Goal: Transaction & Acquisition: Book appointment/travel/reservation

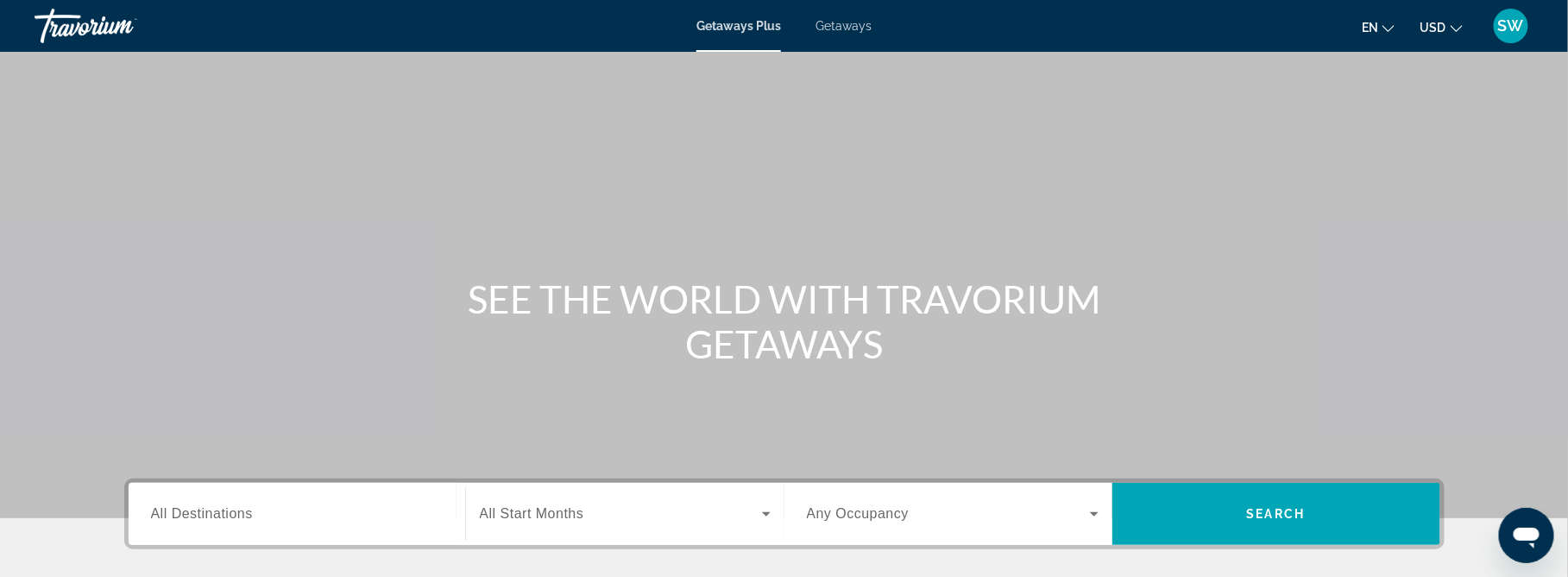
click at [850, 23] on span "Getaways" at bounding box center [844, 26] width 56 height 14
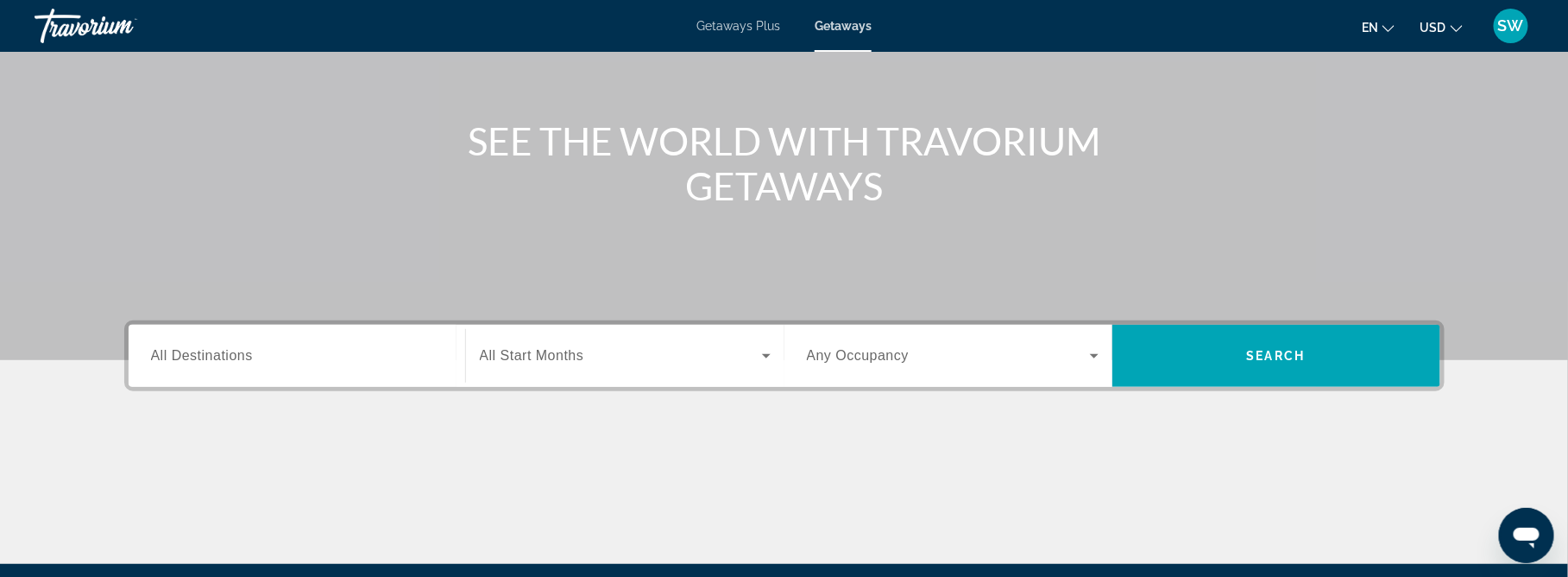
scroll to position [156, 0]
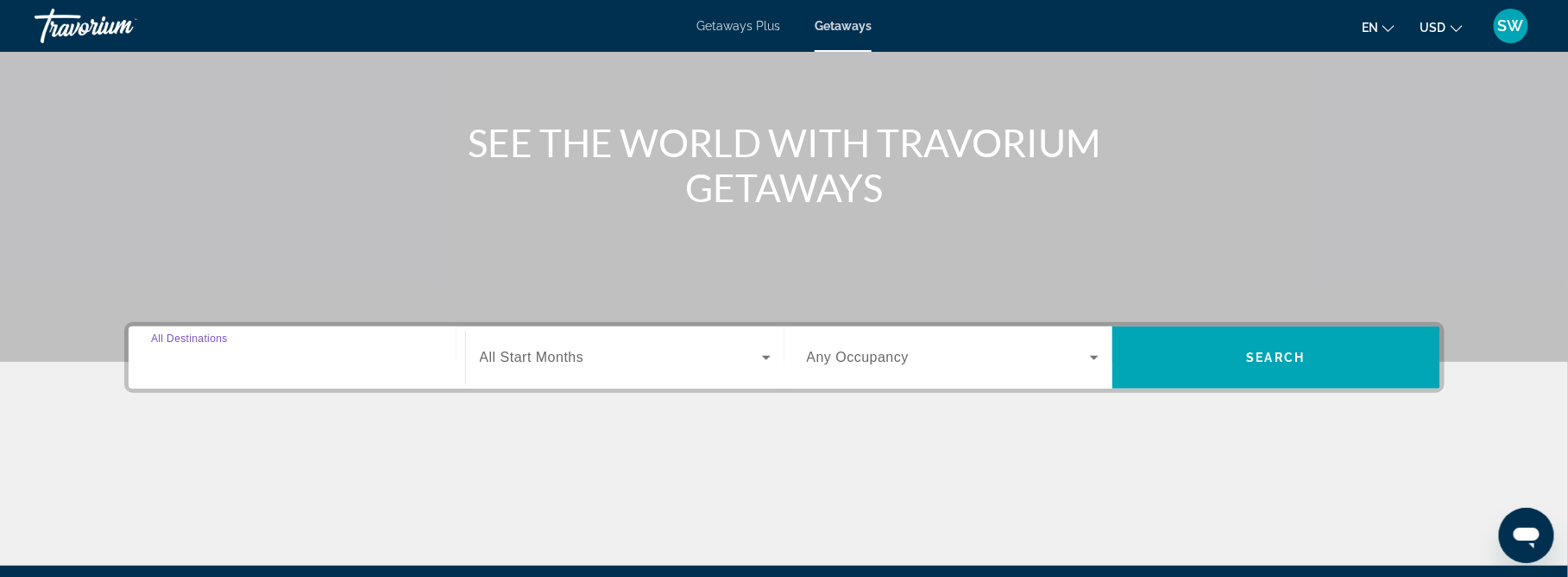
click at [380, 352] on input "Destination All Destinations" at bounding box center [296, 357] width 291 height 20
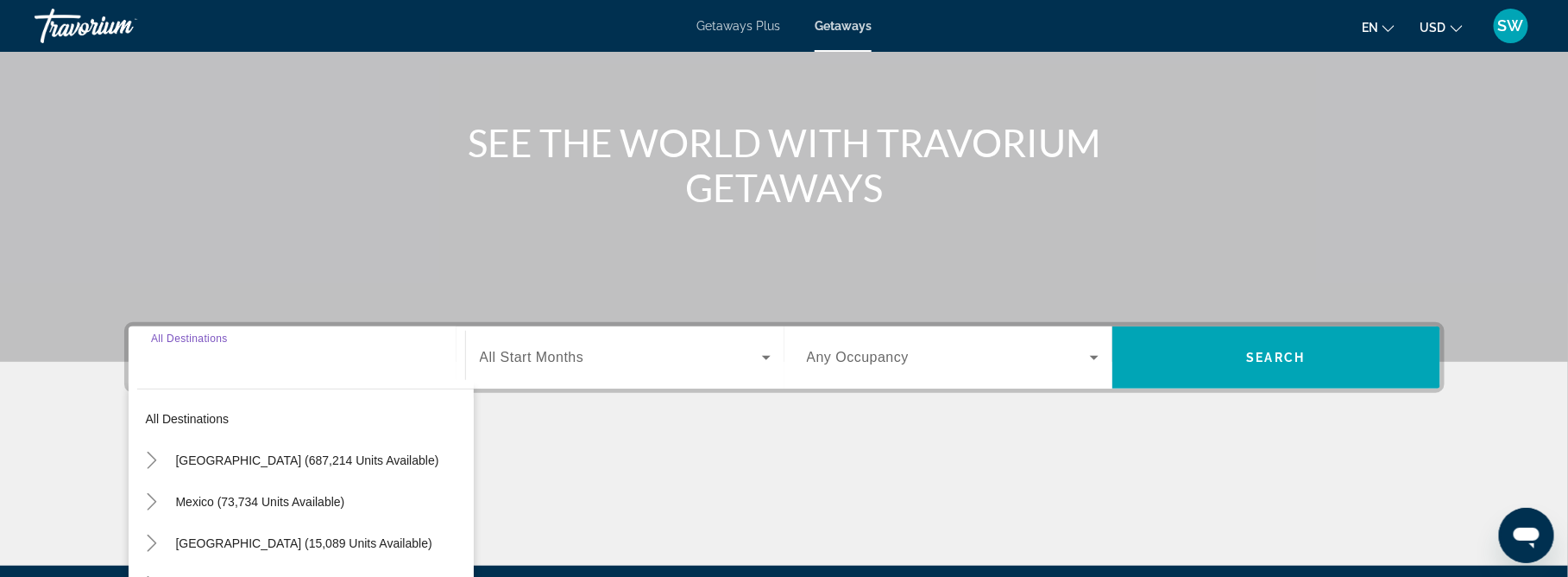
scroll to position [354, 0]
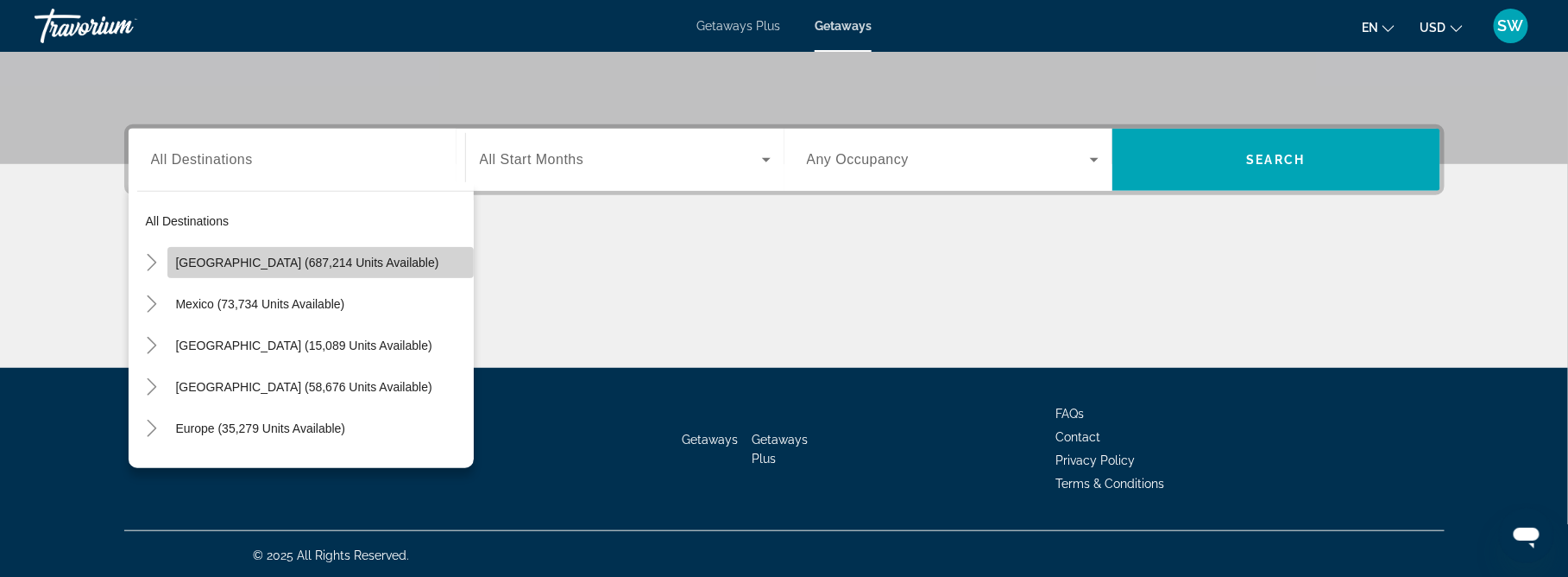
click at [366, 267] on span "Search widget" at bounding box center [320, 262] width 307 height 42
type input "**********"
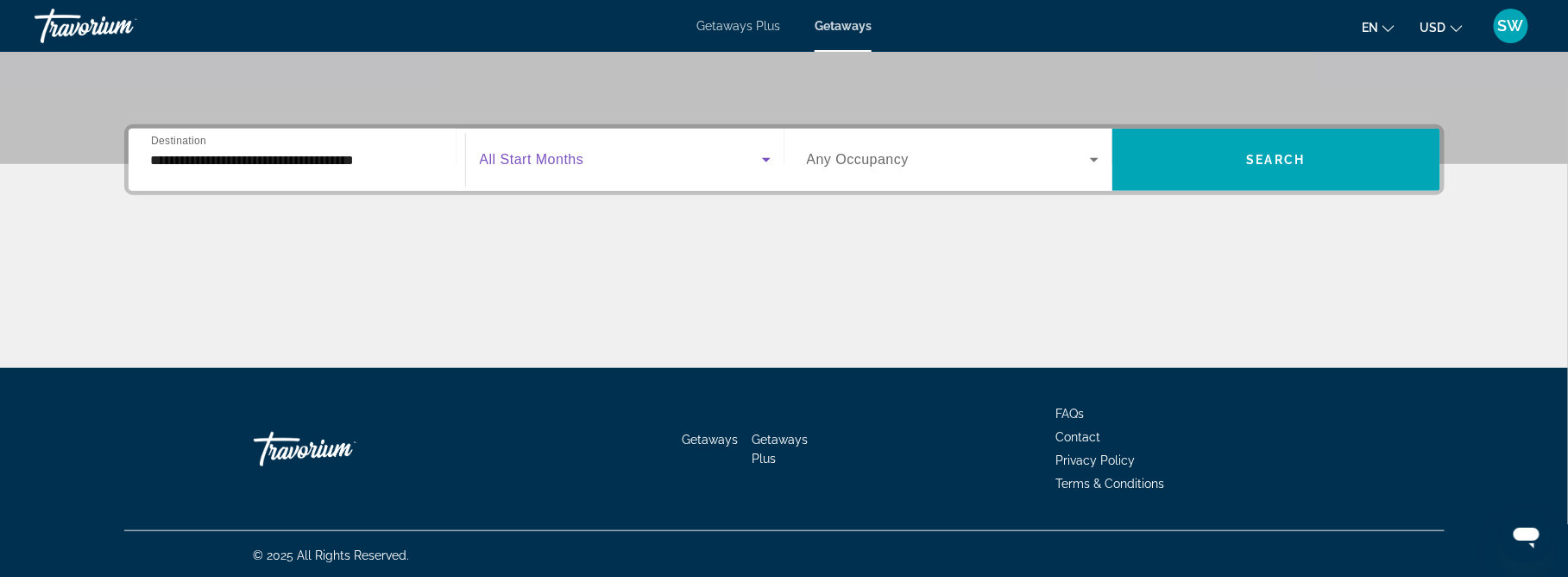
click at [756, 152] on icon "Search widget" at bounding box center [766, 159] width 20 height 20
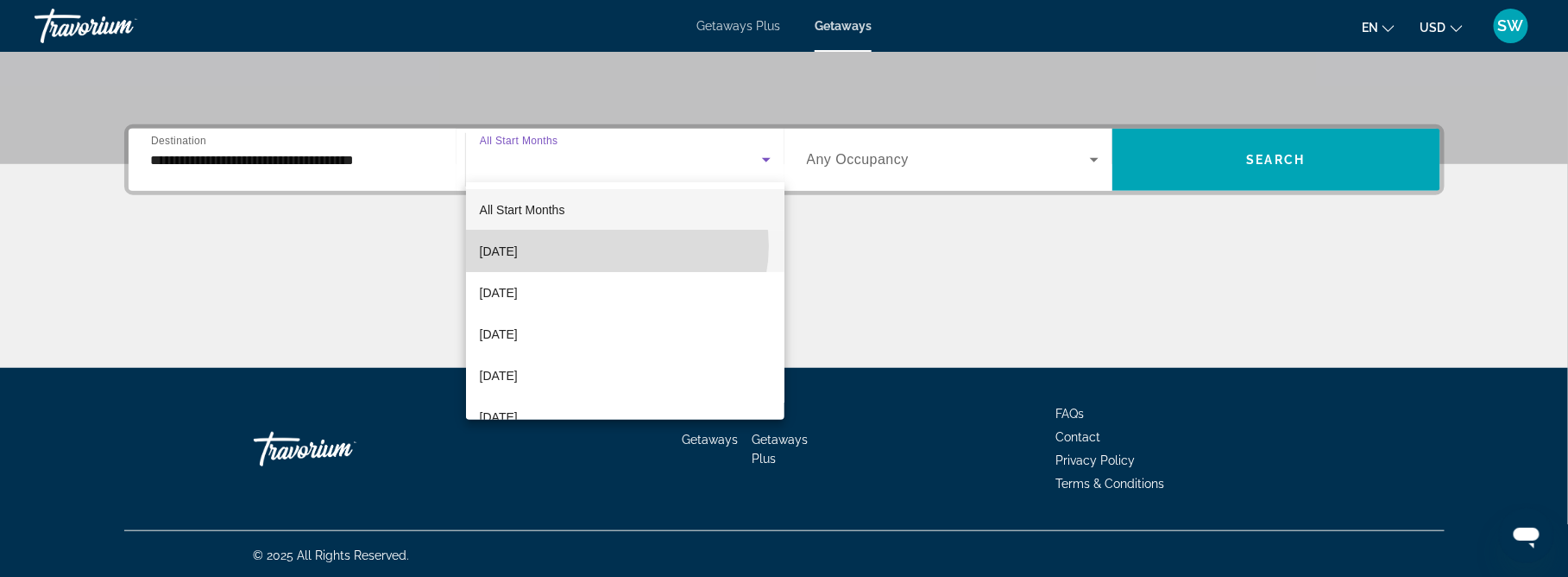
click at [617, 246] on mat-option "[DATE]" at bounding box center [625, 251] width 318 height 42
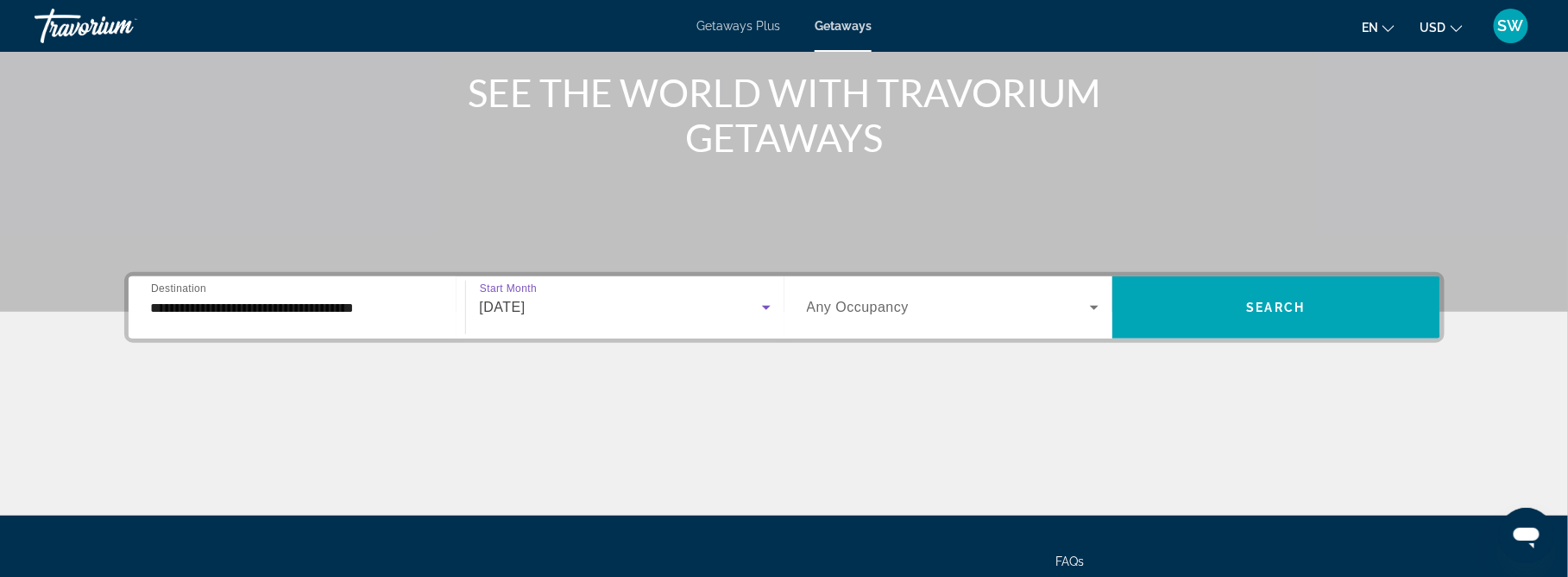
scroll to position [213, 0]
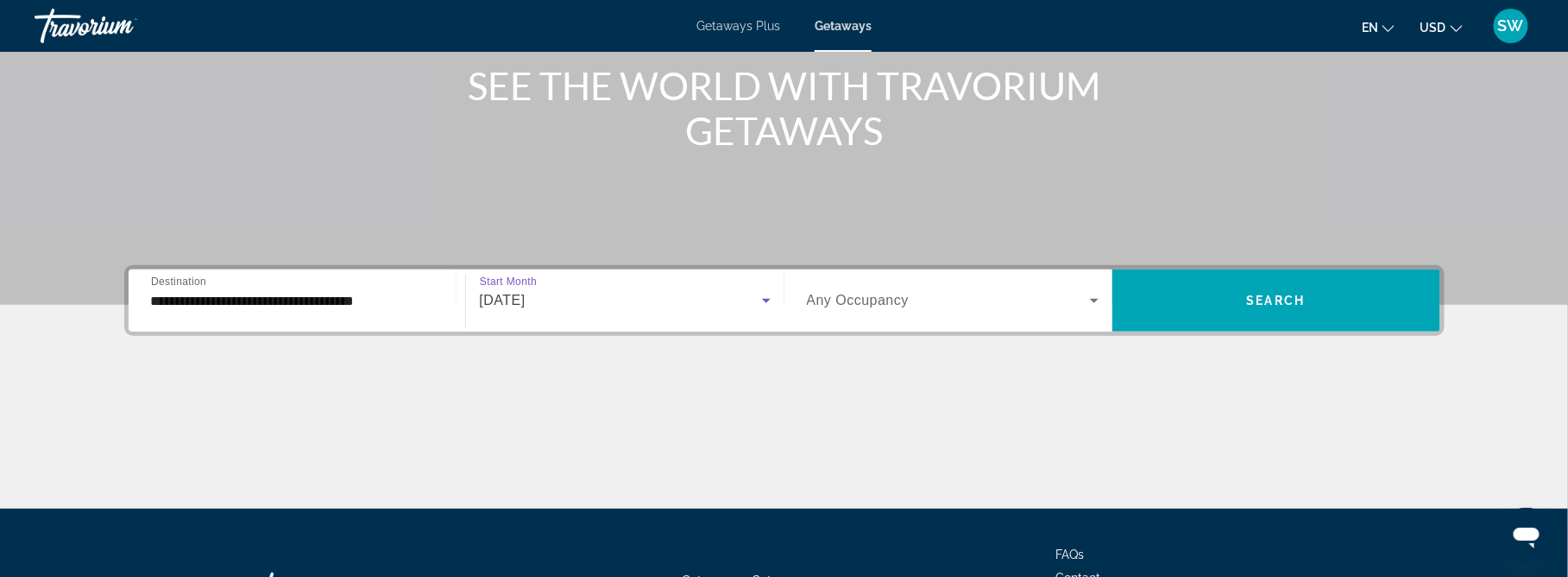
click at [1094, 299] on icon "Search widget" at bounding box center [1094, 301] width 9 height 4
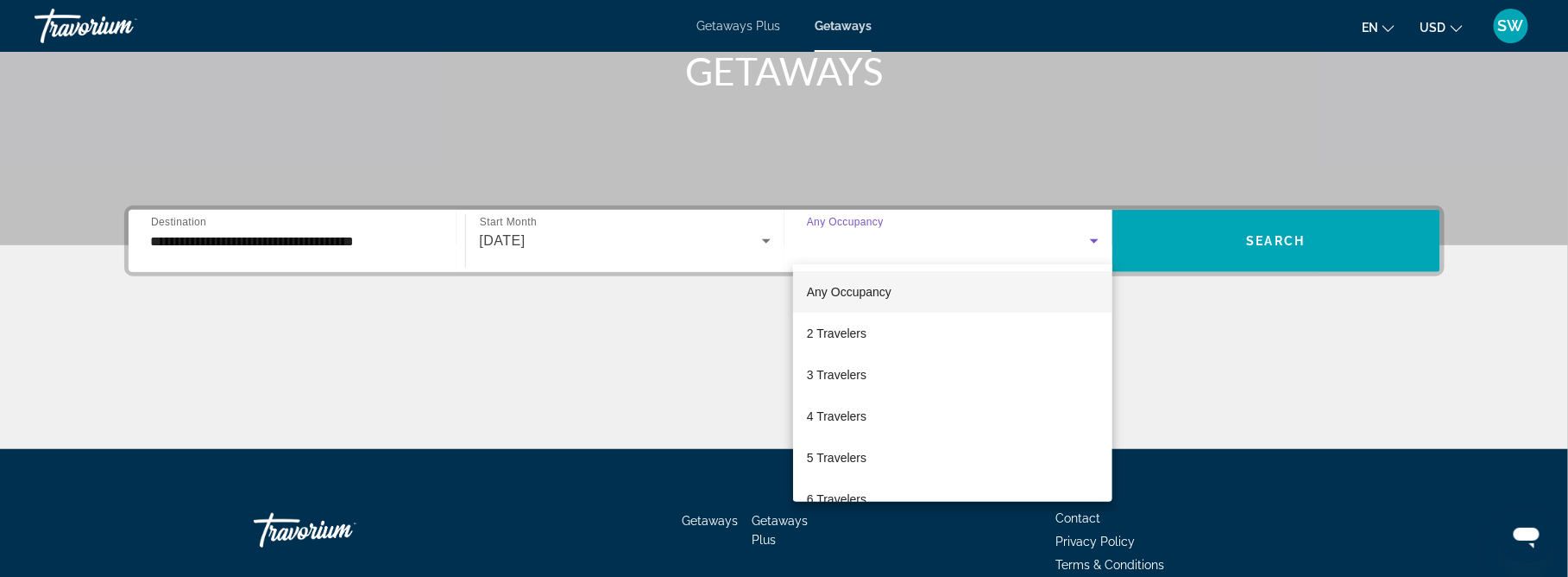
scroll to position [354, 0]
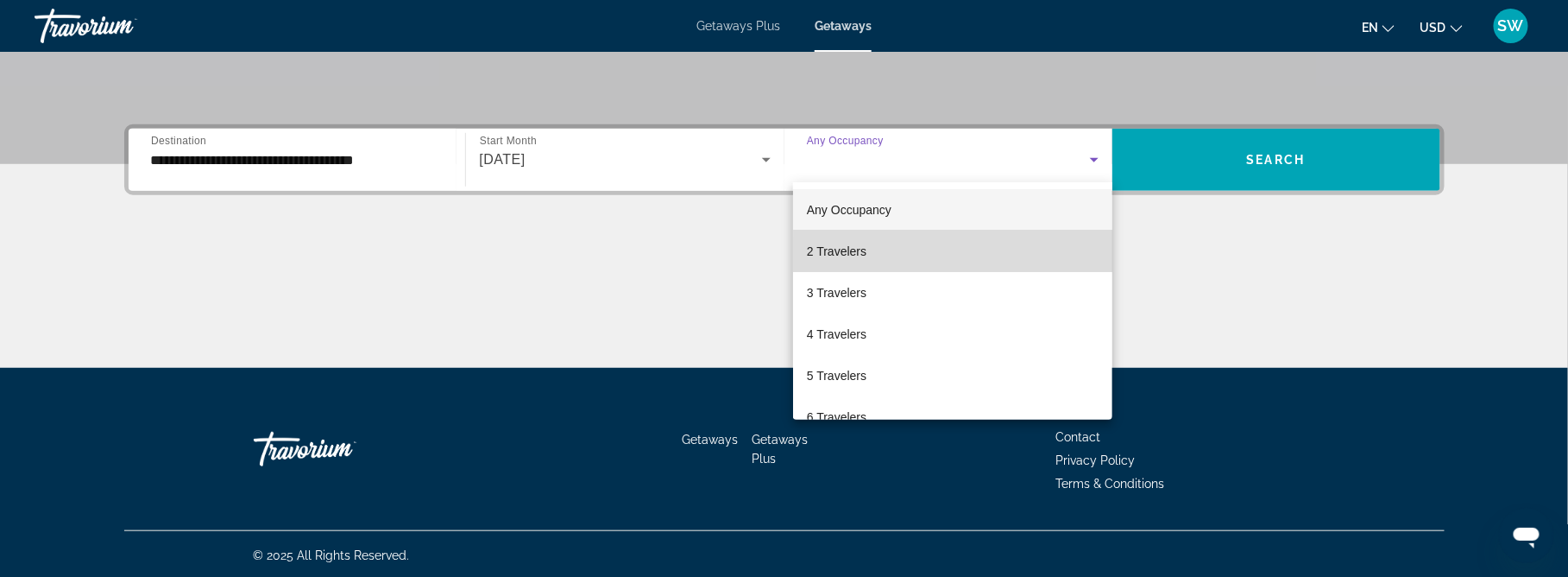
click at [997, 262] on mat-option "2 Travelers" at bounding box center [953, 251] width 319 height 42
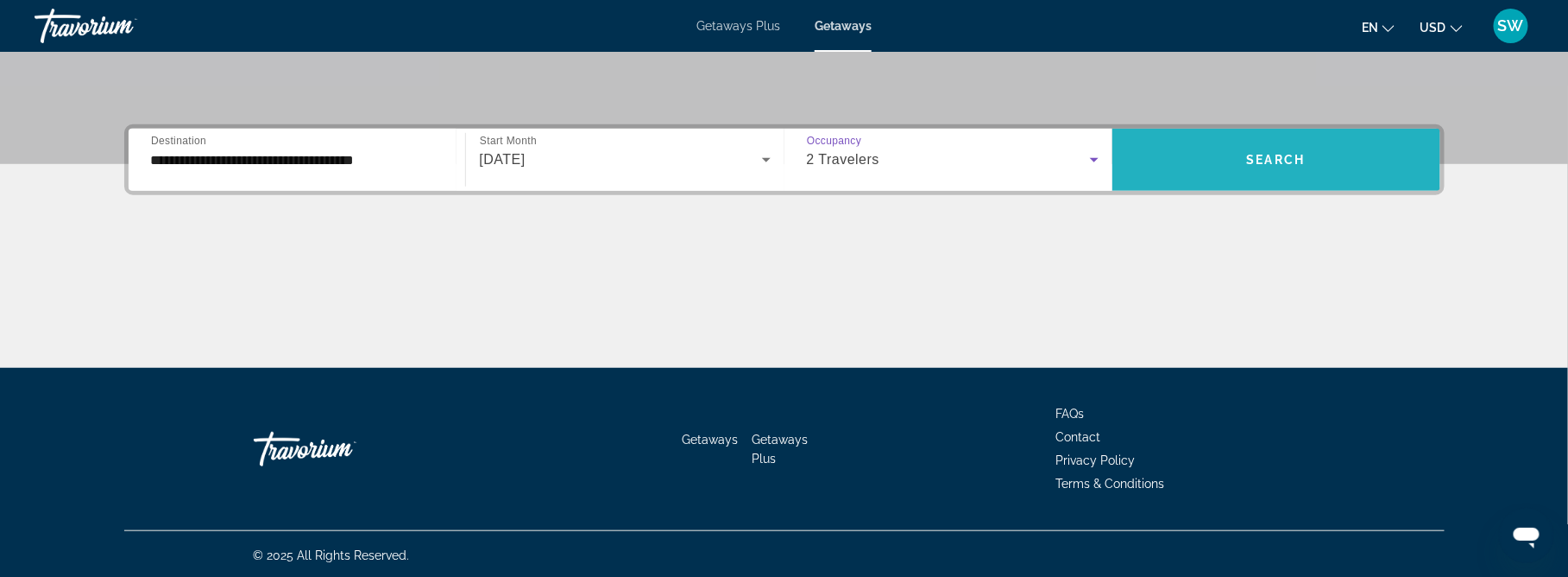
click at [1320, 156] on span "Search widget" at bounding box center [1277, 160] width 328 height 42
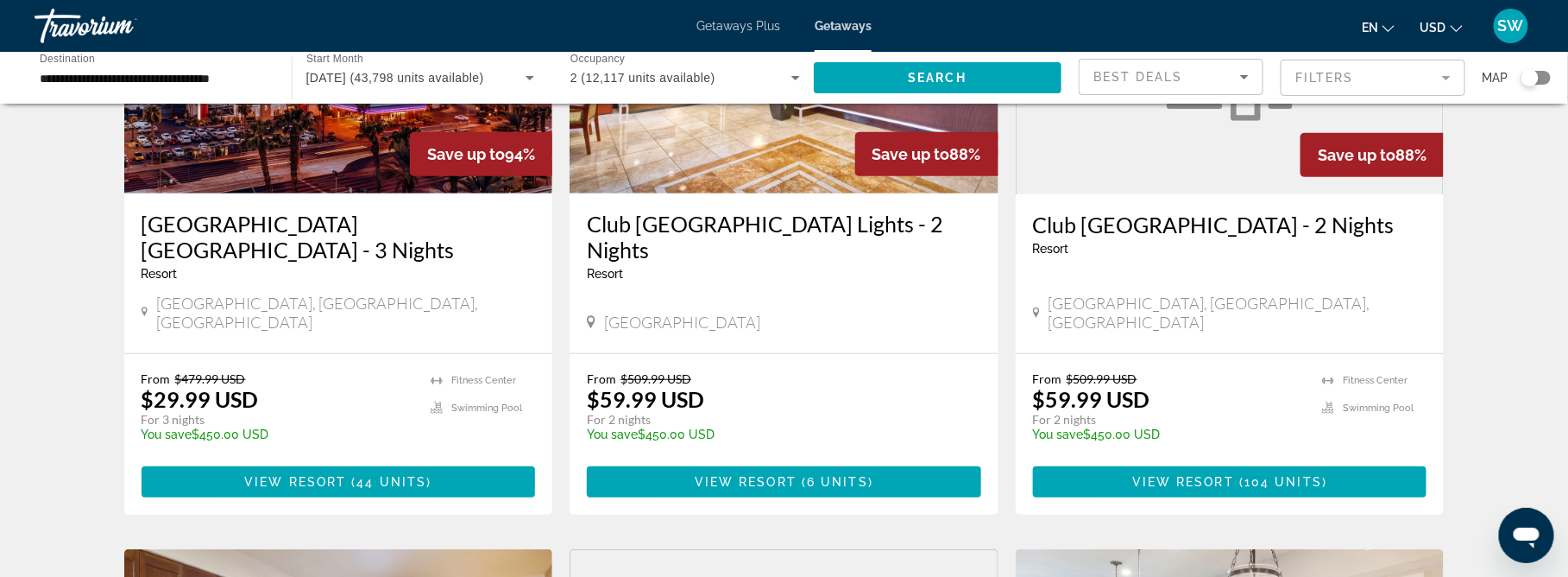
scroll to position [204, 0]
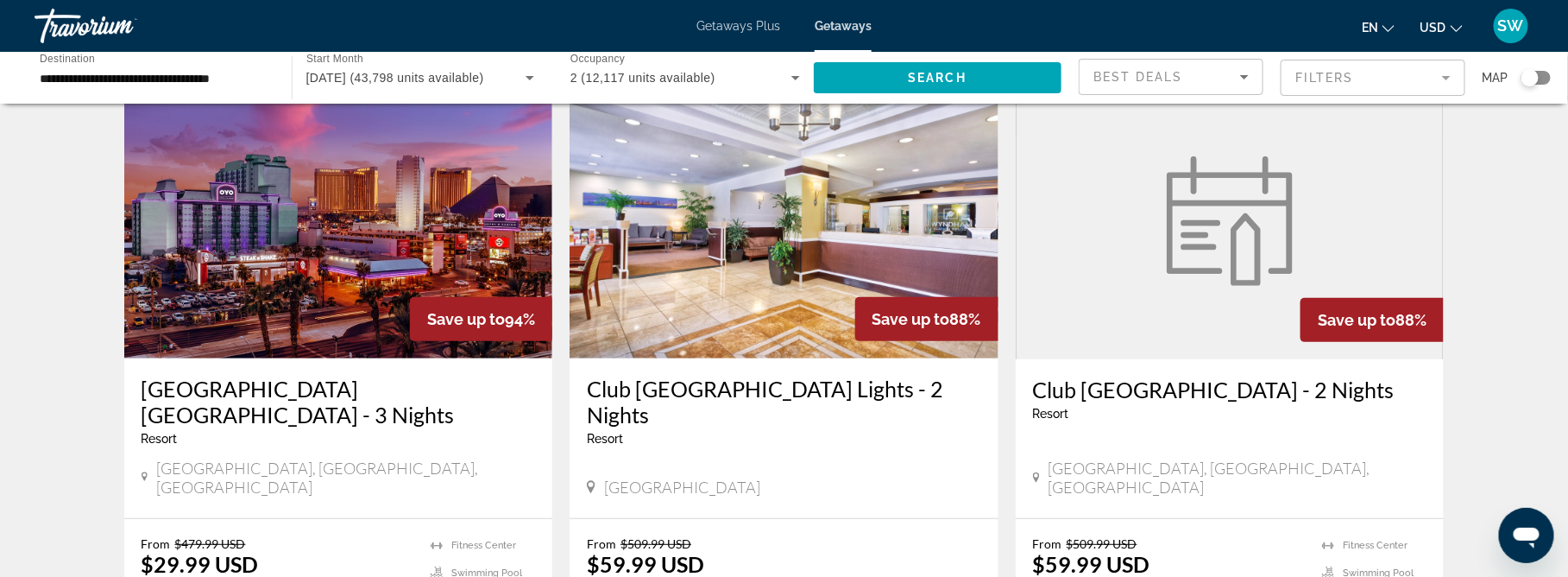
scroll to position [0, 0]
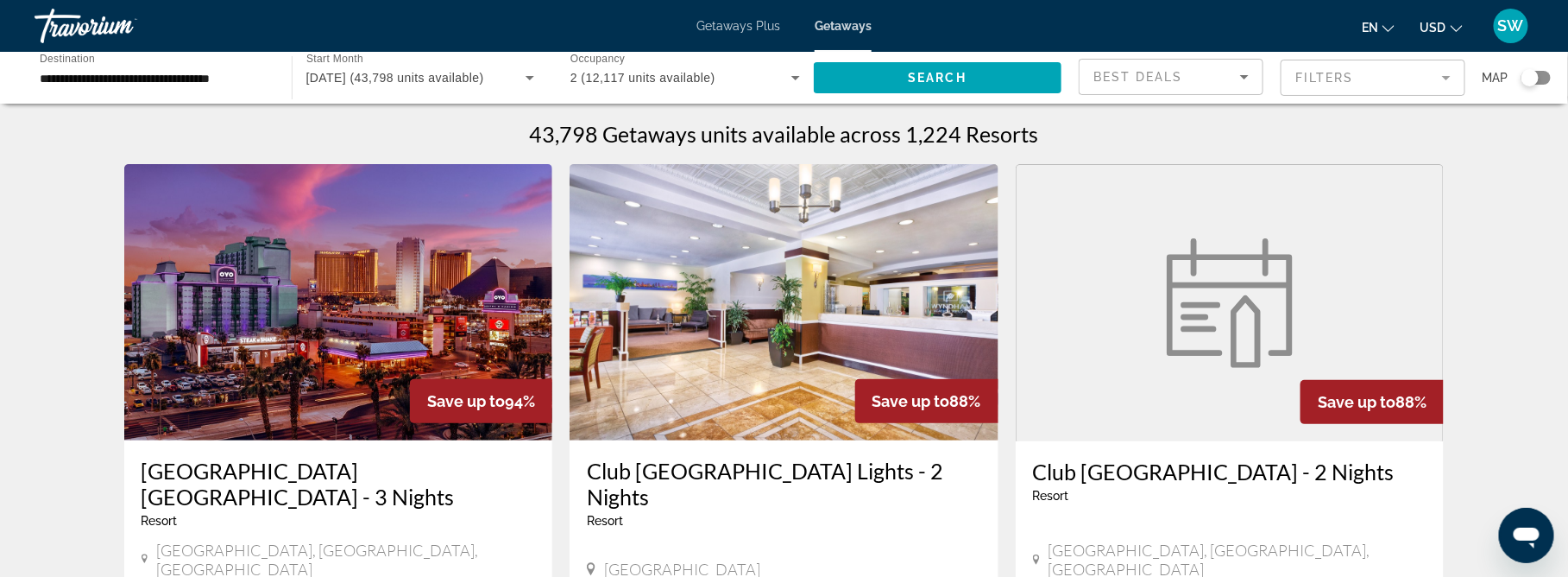
click at [1449, 78] on mat-form-field "Filters" at bounding box center [1372, 77] width 185 height 36
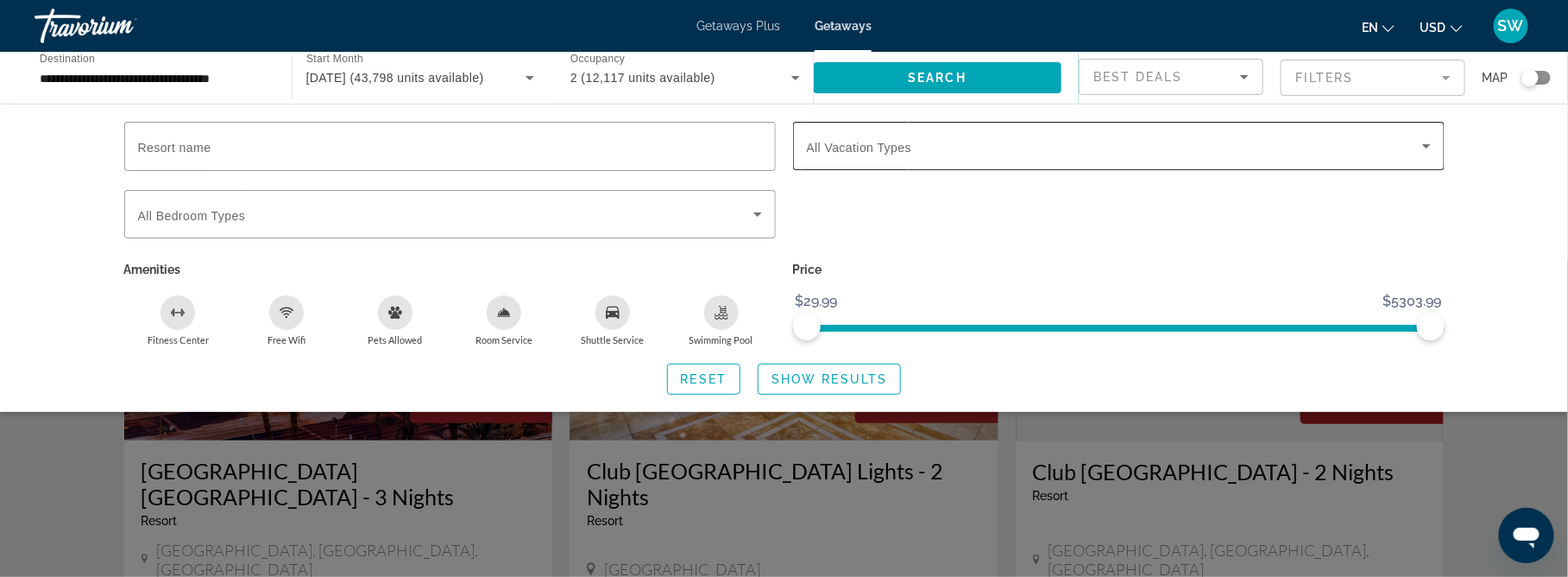
click at [1430, 140] on icon "Search widget" at bounding box center [1426, 145] width 20 height 20
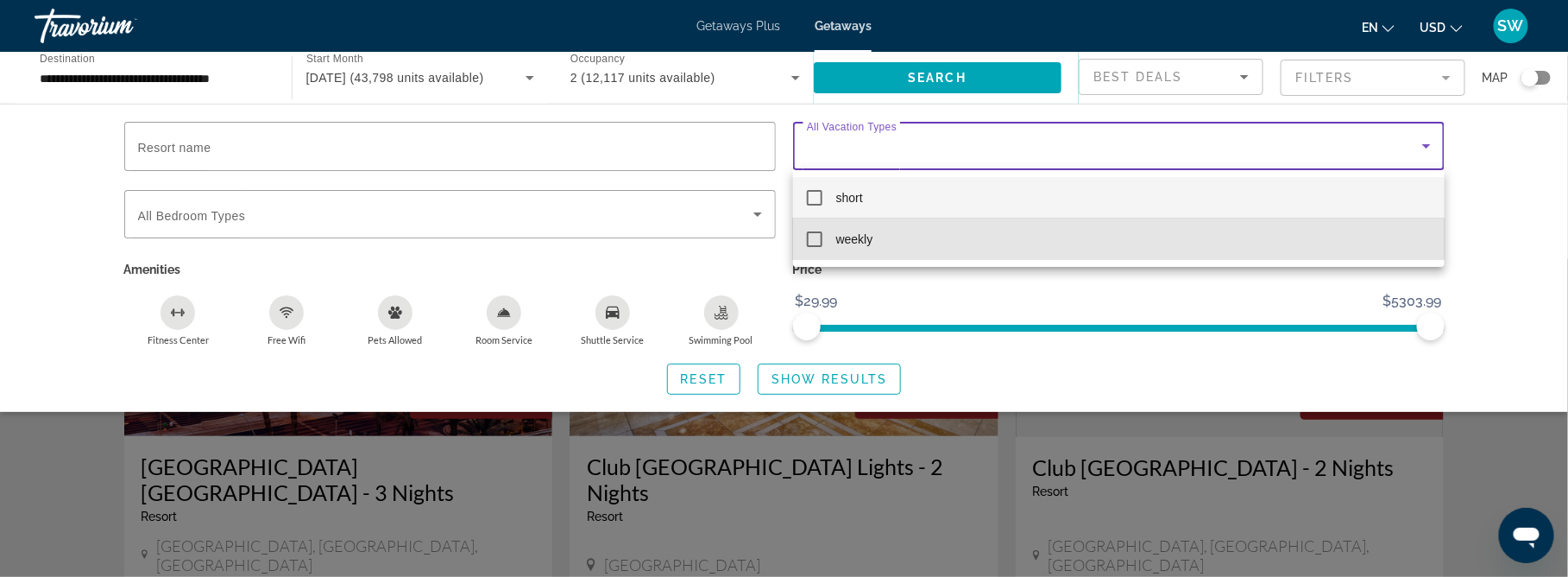
scroll to position [1, 0]
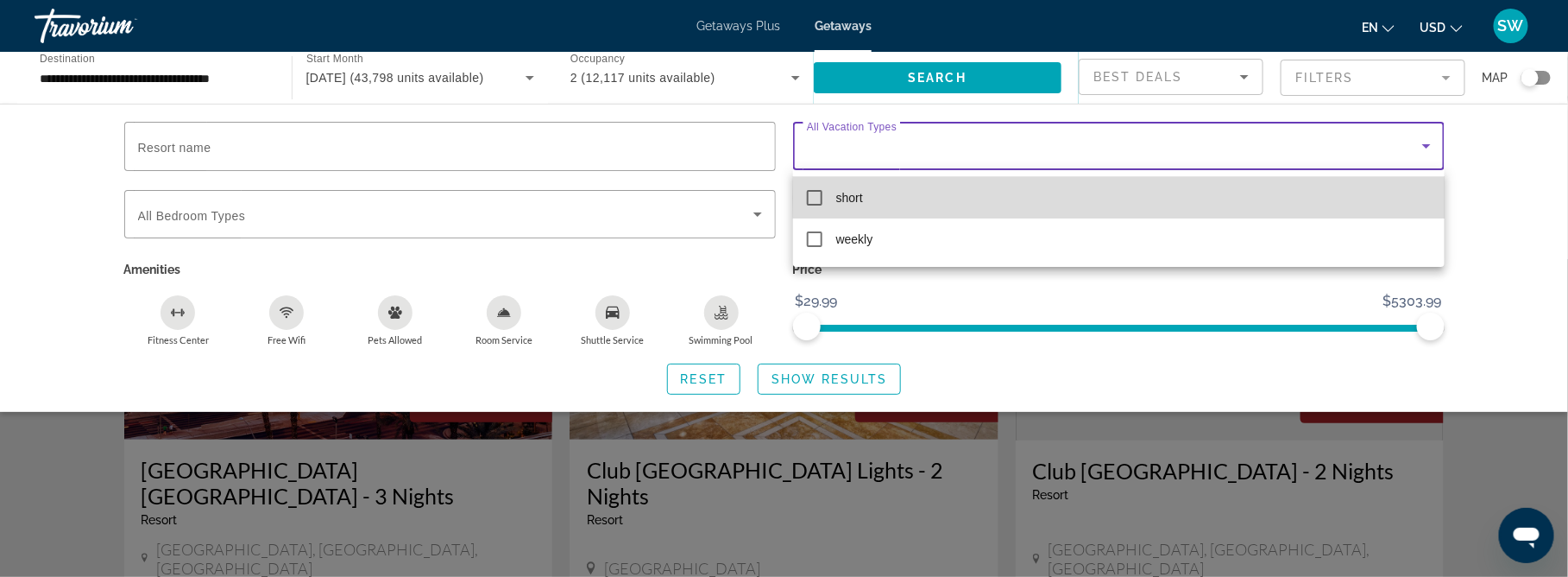
click at [1381, 197] on mat-option "short" at bounding box center [1119, 197] width 651 height 42
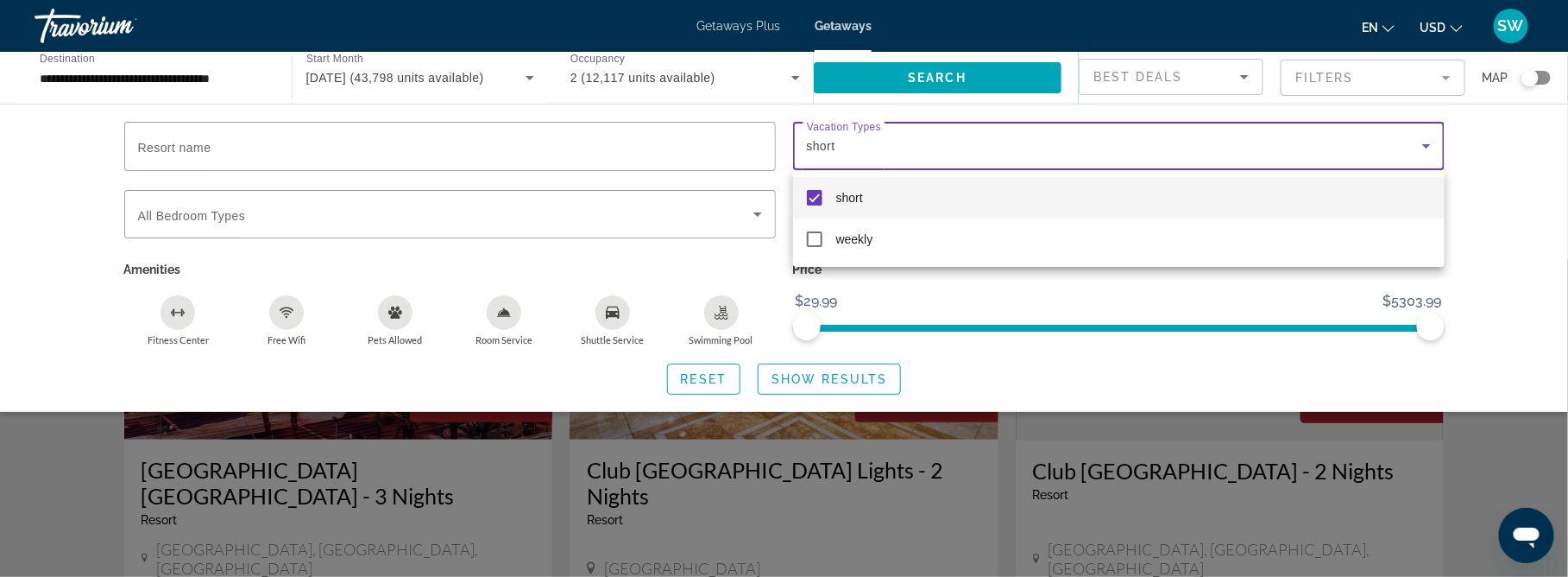
click at [1509, 223] on div at bounding box center [784, 288] width 1568 height 577
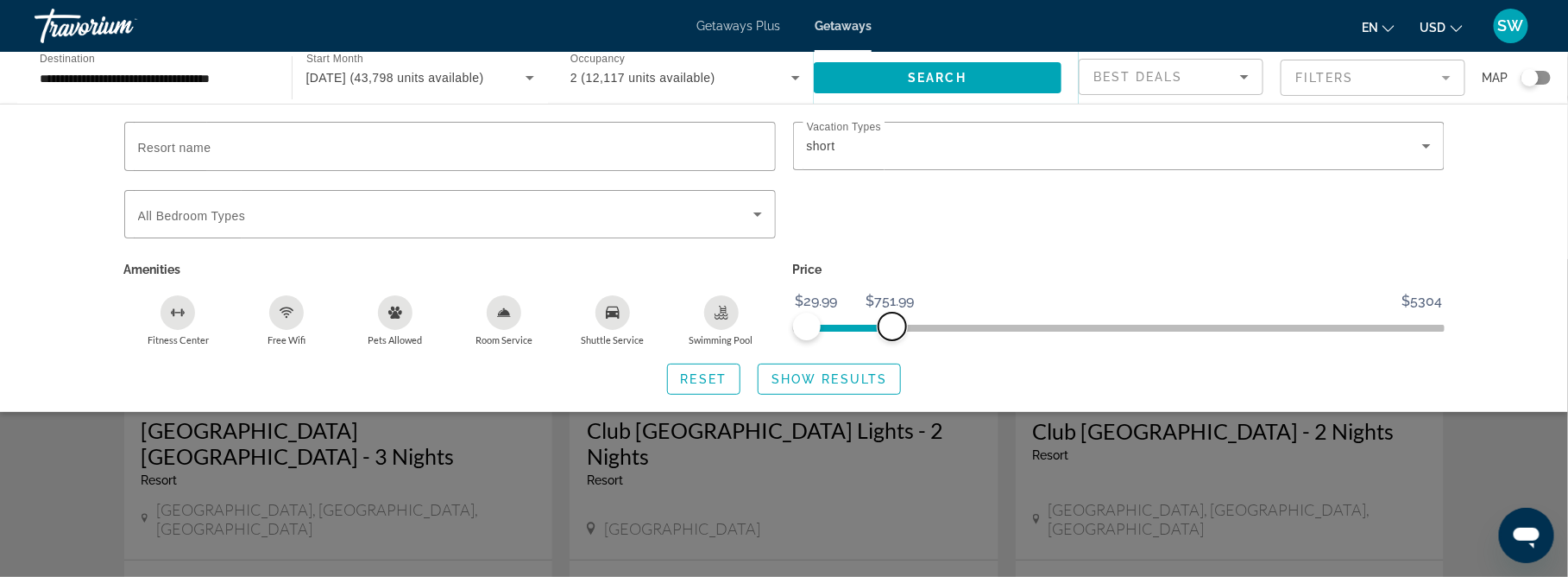
scroll to position [0, 0]
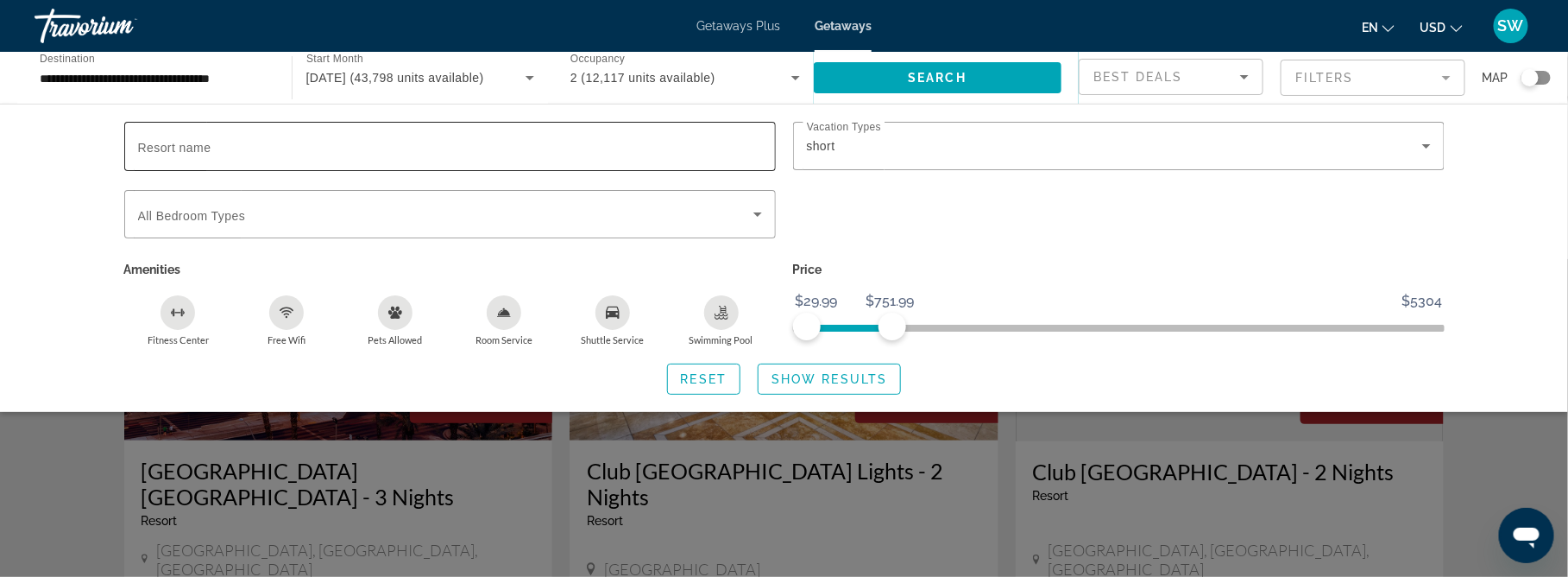
click at [429, 147] on input "Resort name" at bounding box center [450, 146] width 624 height 20
type input "*"
click at [260, 138] on input "**********" at bounding box center [450, 146] width 624 height 20
click at [366, 152] on input "**********" at bounding box center [450, 146] width 624 height 20
type input "**********"
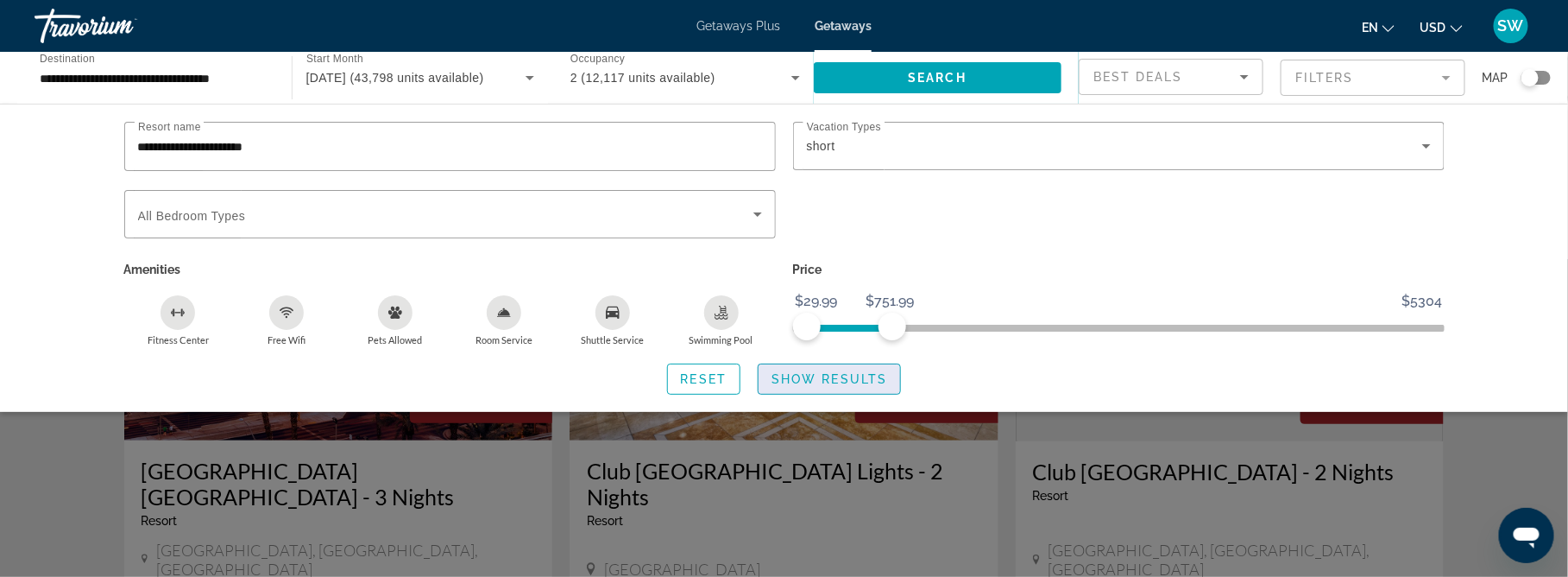
click at [808, 380] on span "Show Results" at bounding box center [829, 379] width 116 height 14
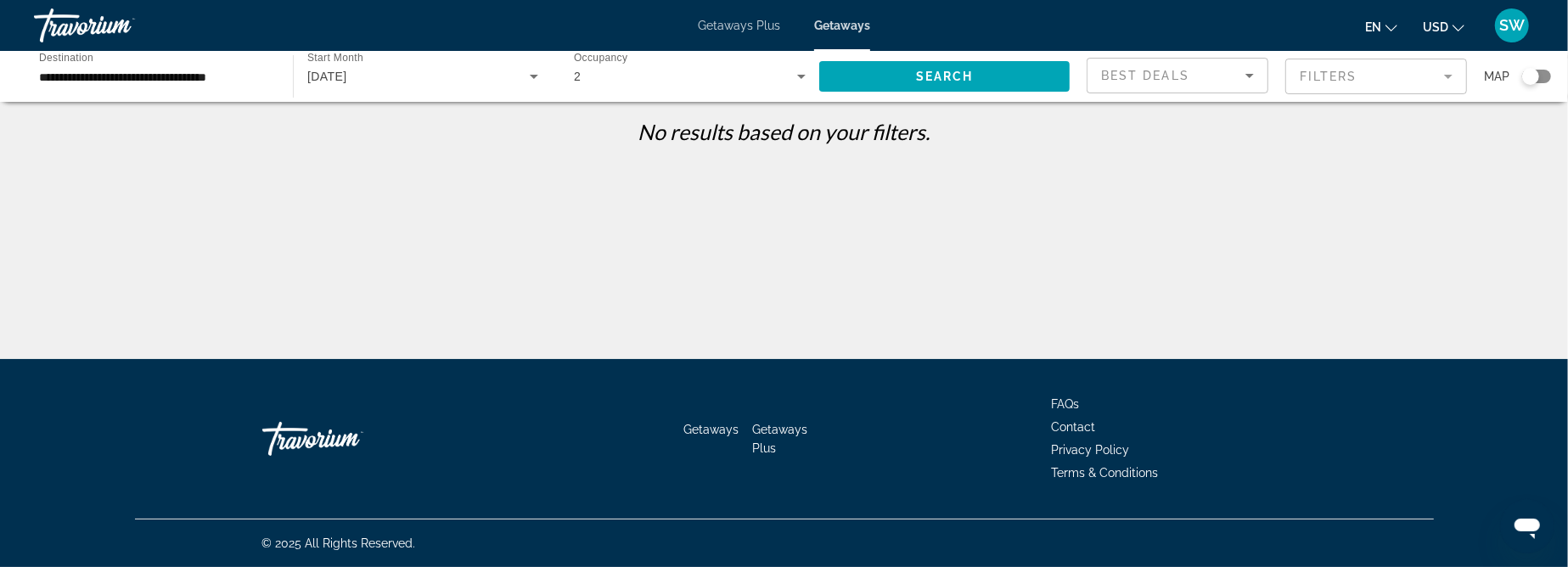
click at [1456, 22] on icon "Change currency" at bounding box center [1459, 28] width 11 height 11
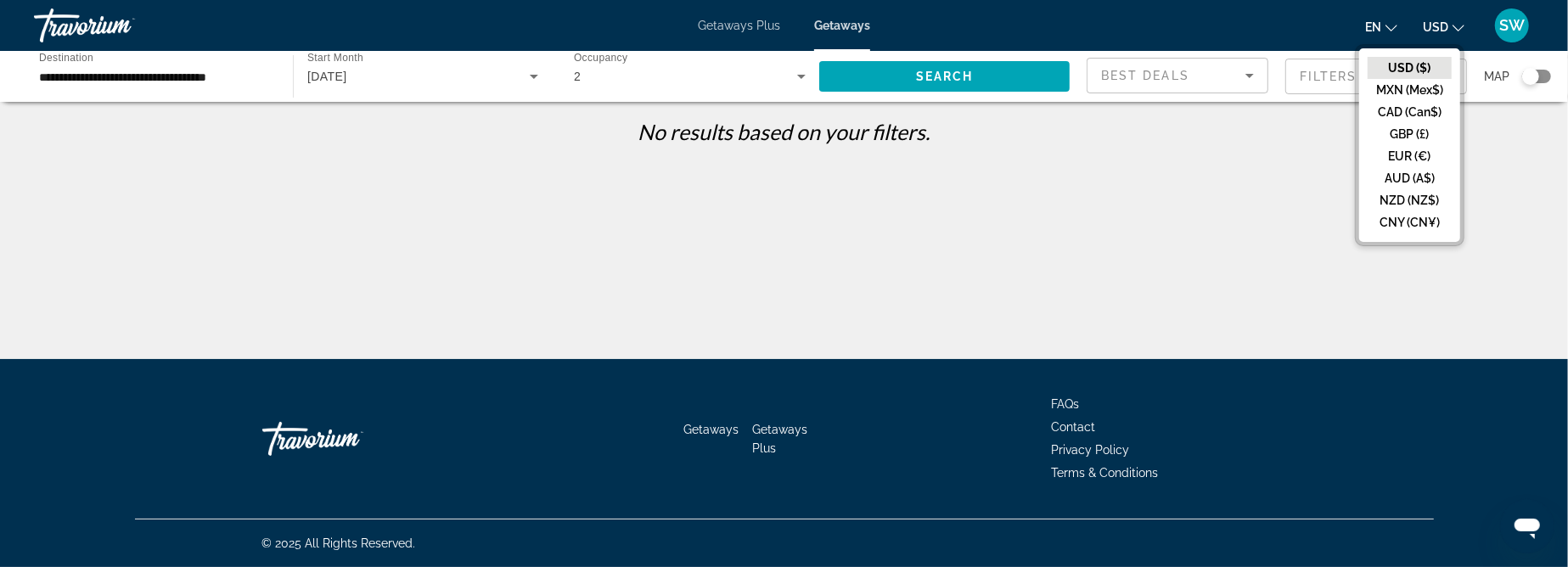
click at [1422, 64] on button "USD ($)" at bounding box center [1410, 68] width 84 height 22
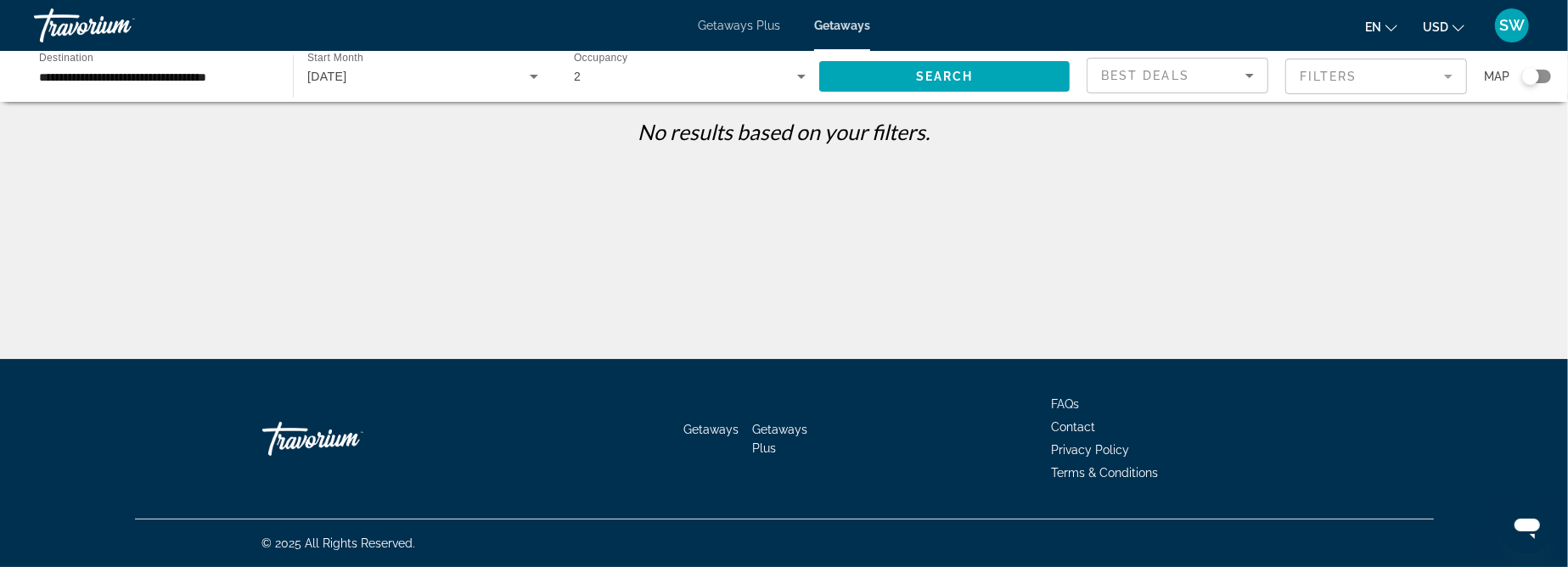
click at [831, 242] on div "**********" at bounding box center [784, 298] width 1568 height 359
click at [962, 69] on span "Search" at bounding box center [944, 76] width 58 height 13
click at [252, 68] on input "**********" at bounding box center [154, 76] width 231 height 20
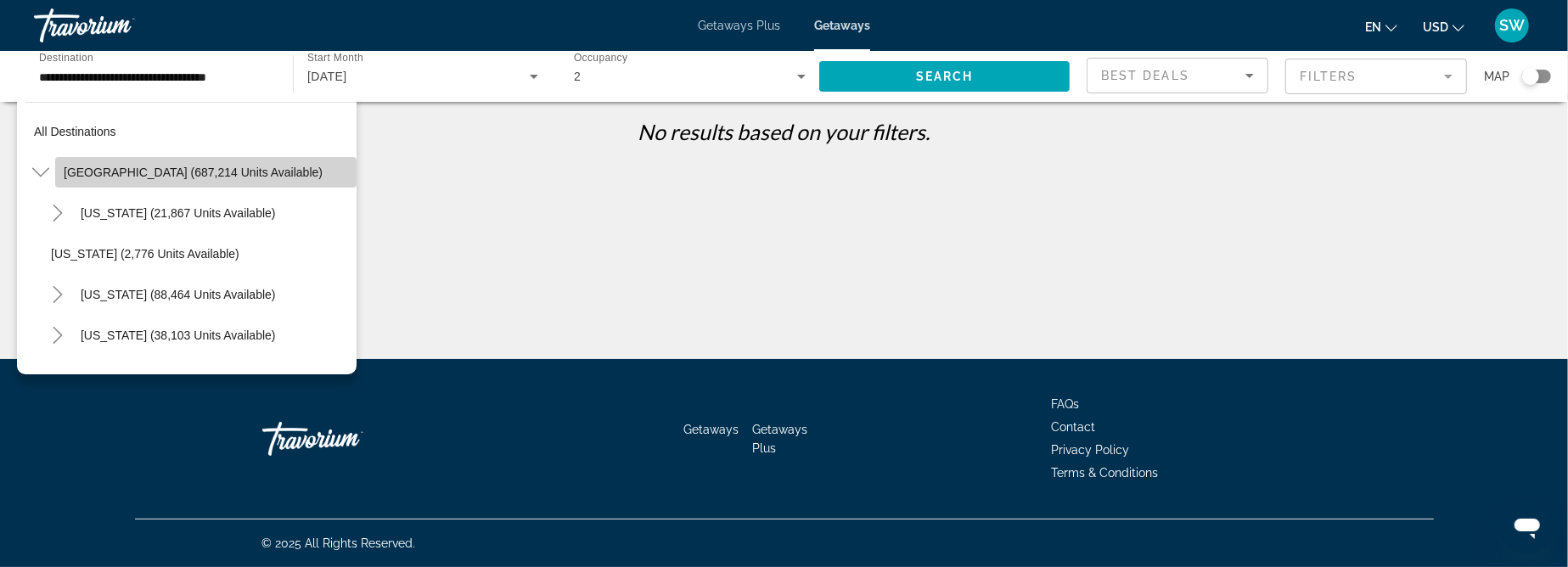
click at [252, 170] on span "[GEOGRAPHIC_DATA] (687,214 units available)" at bounding box center [193, 172] width 259 height 13
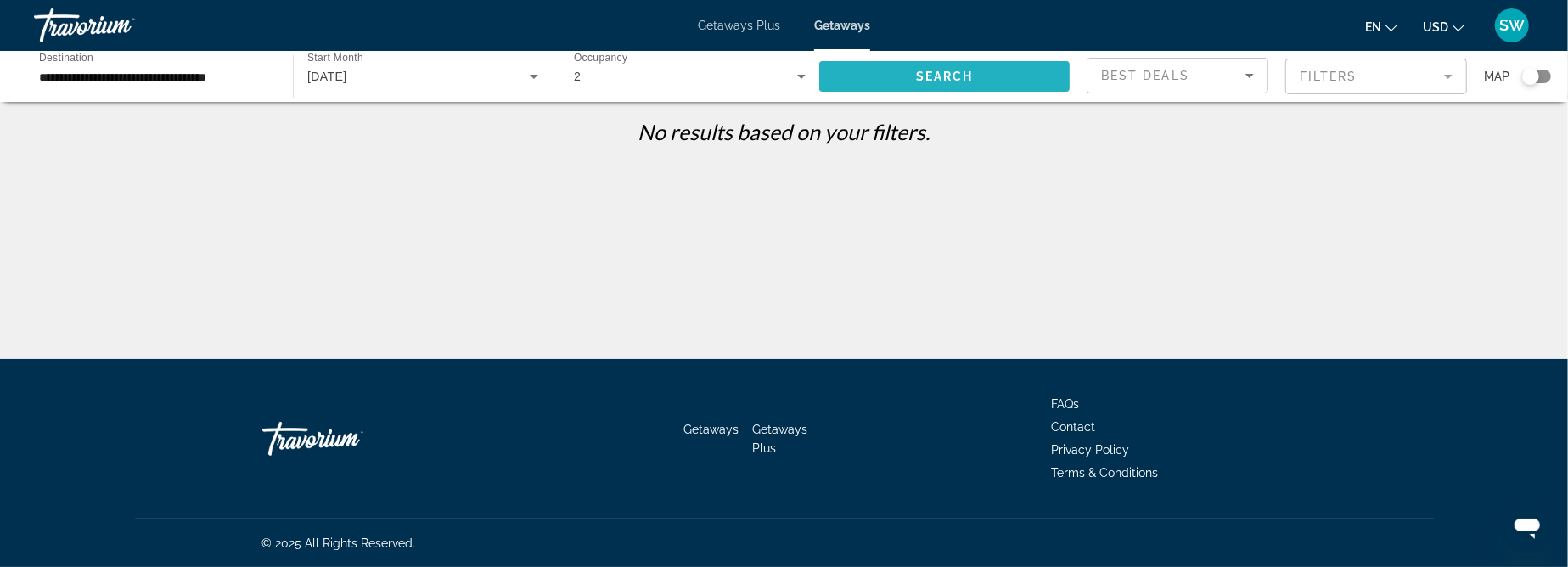
click at [928, 70] on span "Search" at bounding box center [944, 76] width 58 height 13
click at [276, 67] on div "**********" at bounding box center [155, 76] width 259 height 49
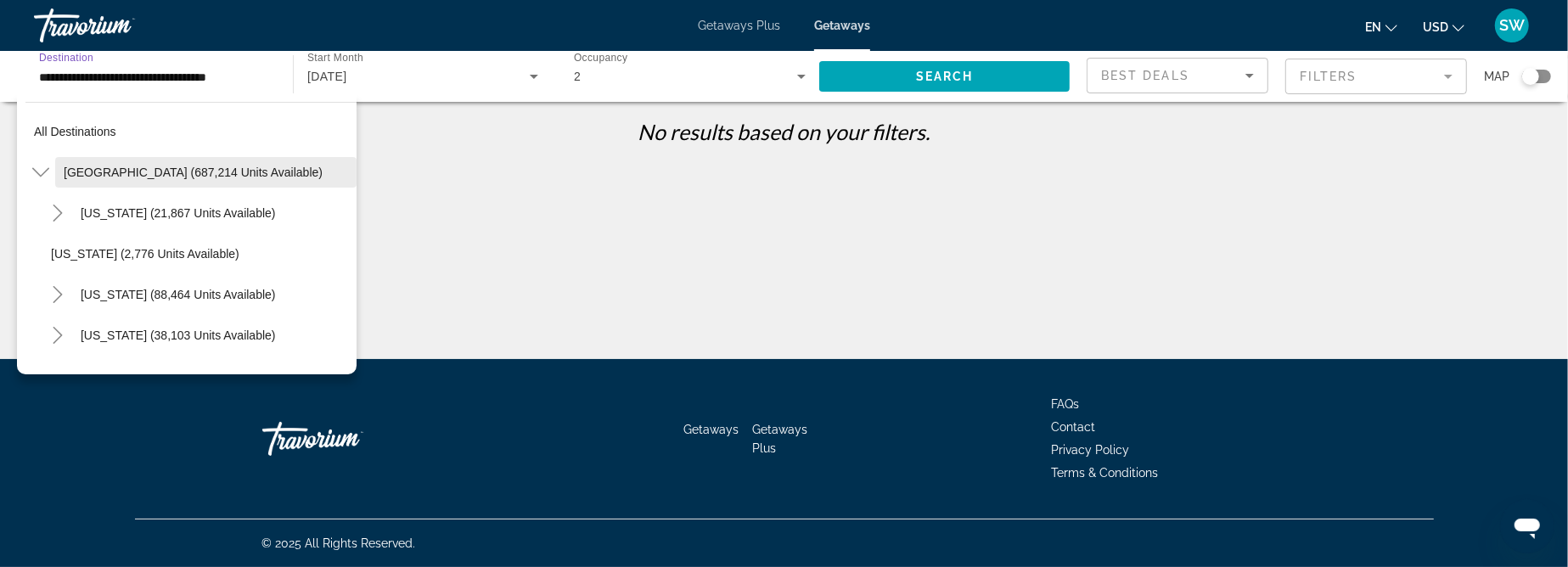
click at [158, 162] on span "Search widget" at bounding box center [206, 172] width 302 height 41
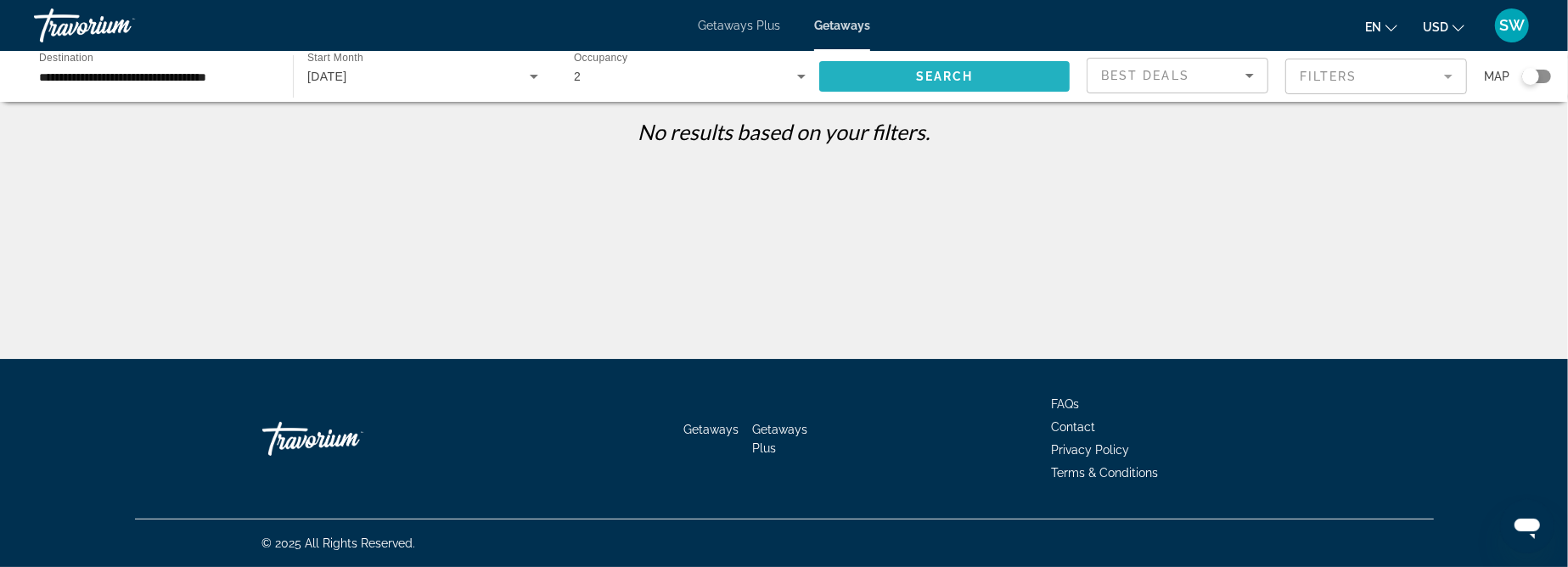
click at [923, 80] on span "Search" at bounding box center [944, 76] width 58 height 13
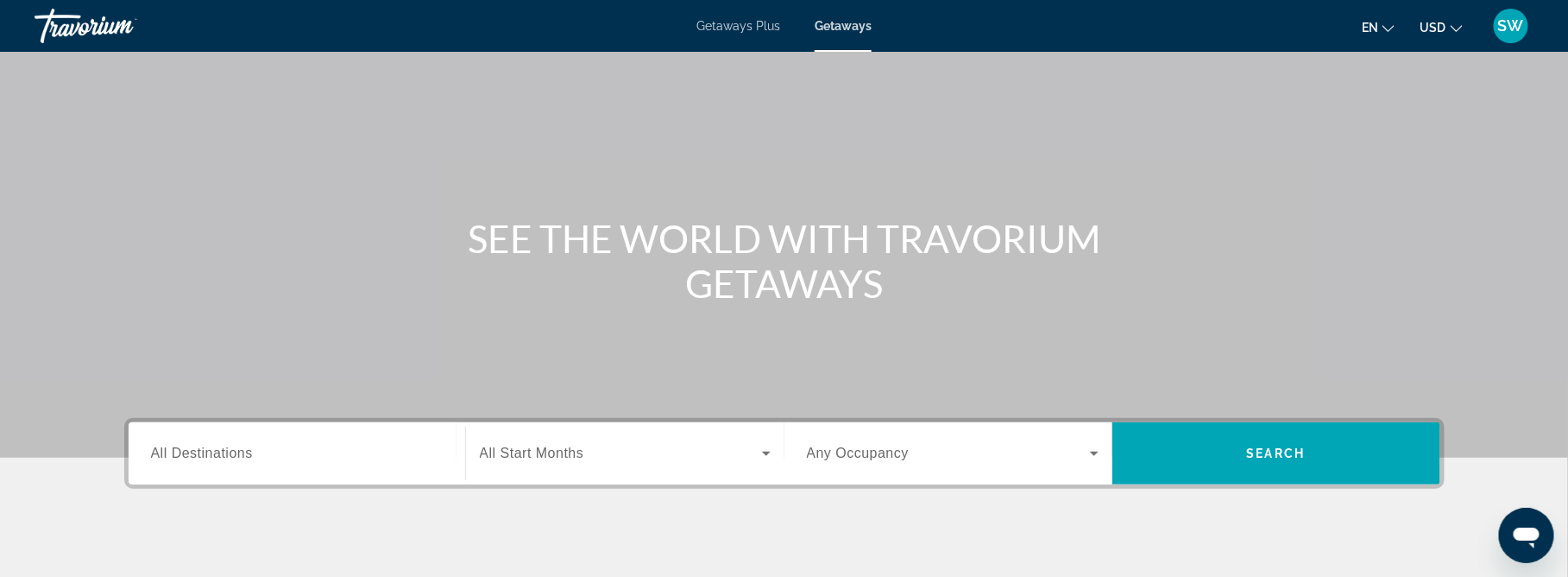
scroll to position [58, 0]
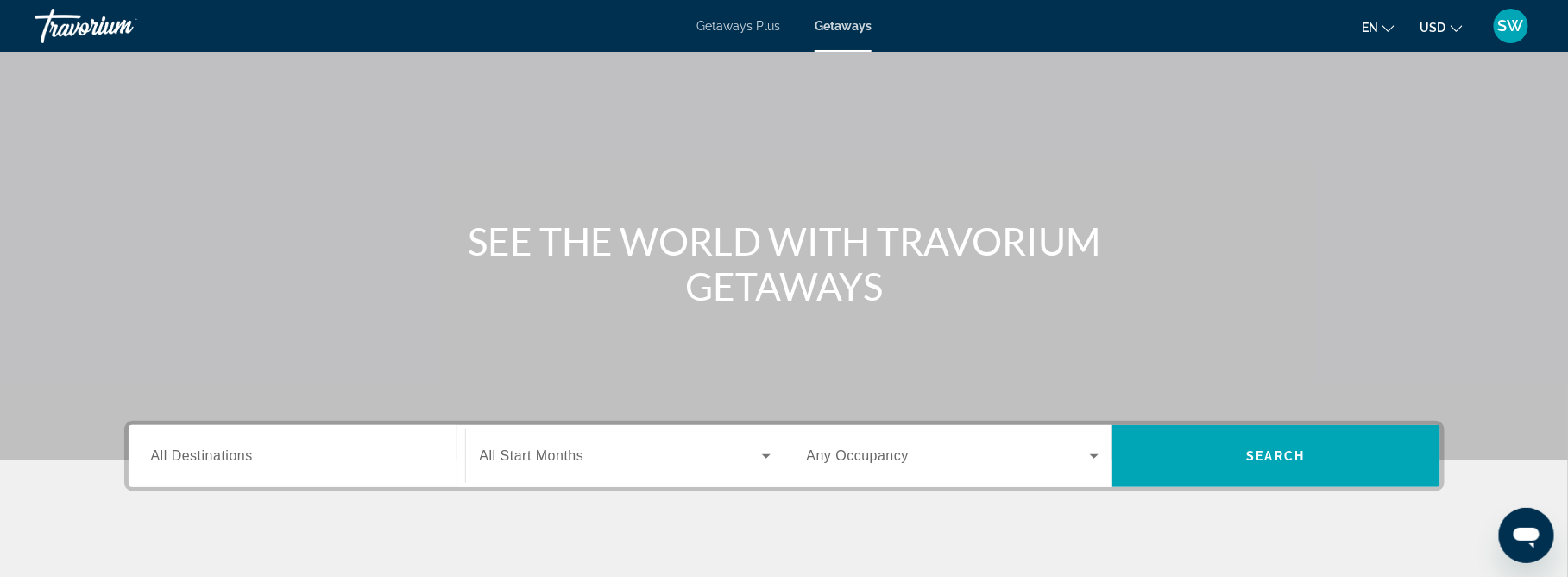
click at [355, 454] on input "Destination All Destinations" at bounding box center [296, 456] width 291 height 20
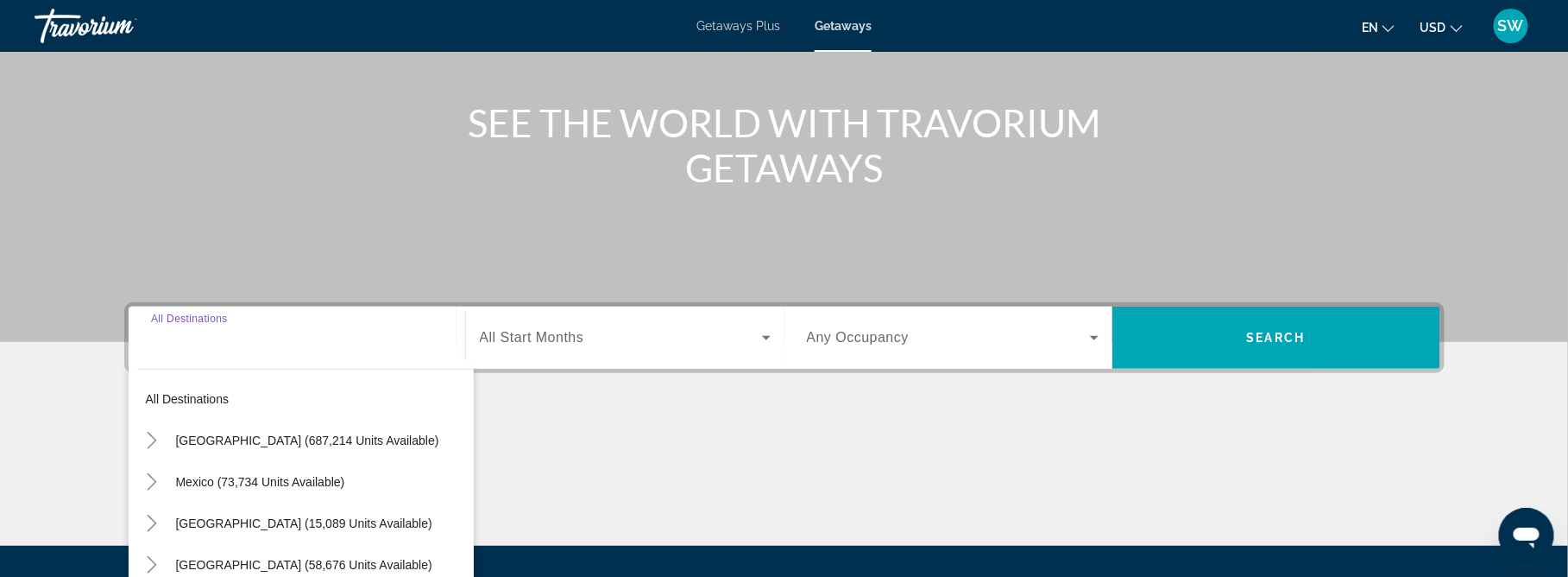
scroll to position [354, 0]
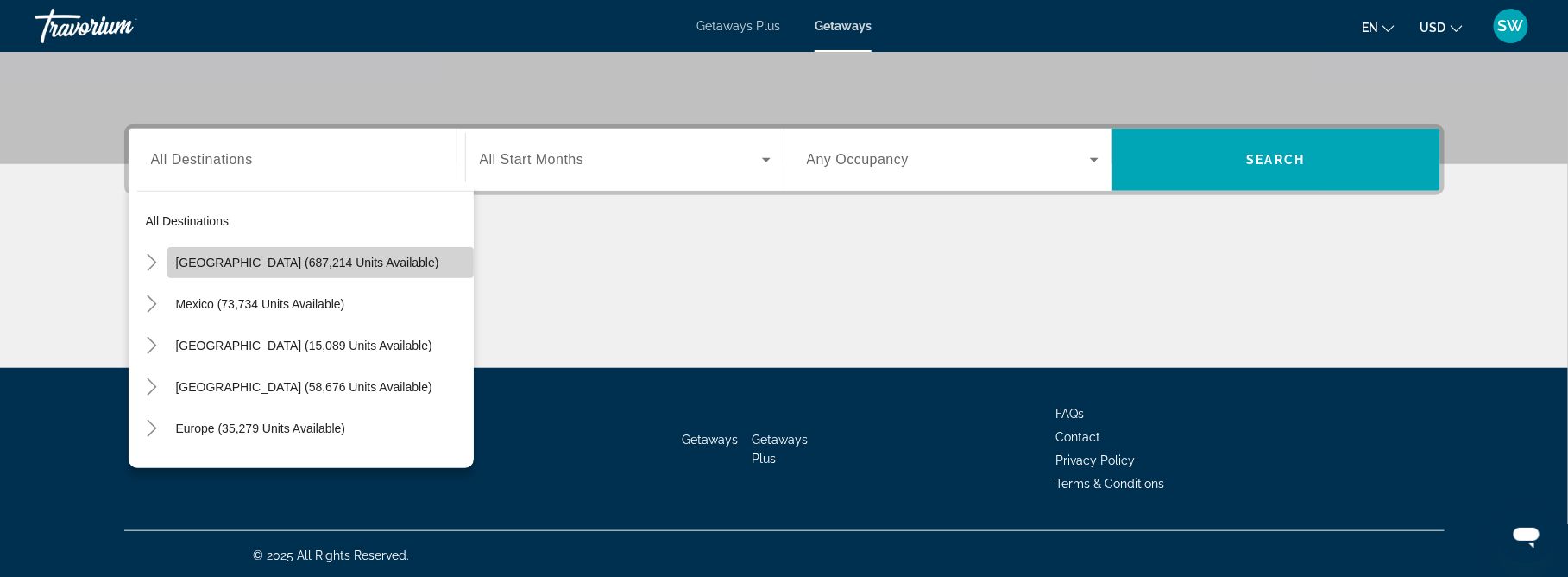
click at [379, 260] on span "[GEOGRAPHIC_DATA] (687,214 units available)" at bounding box center [308, 262] width 263 height 14
type input "**********"
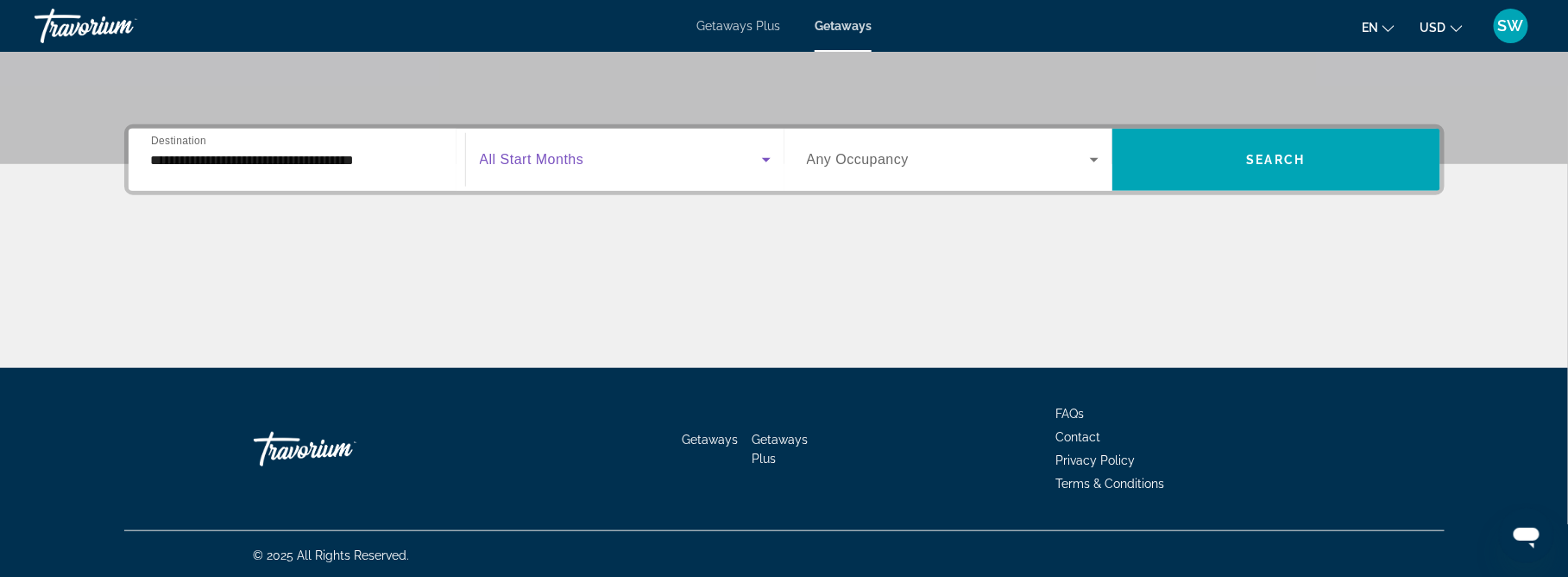
click at [768, 161] on icon "Search widget" at bounding box center [766, 159] width 20 height 20
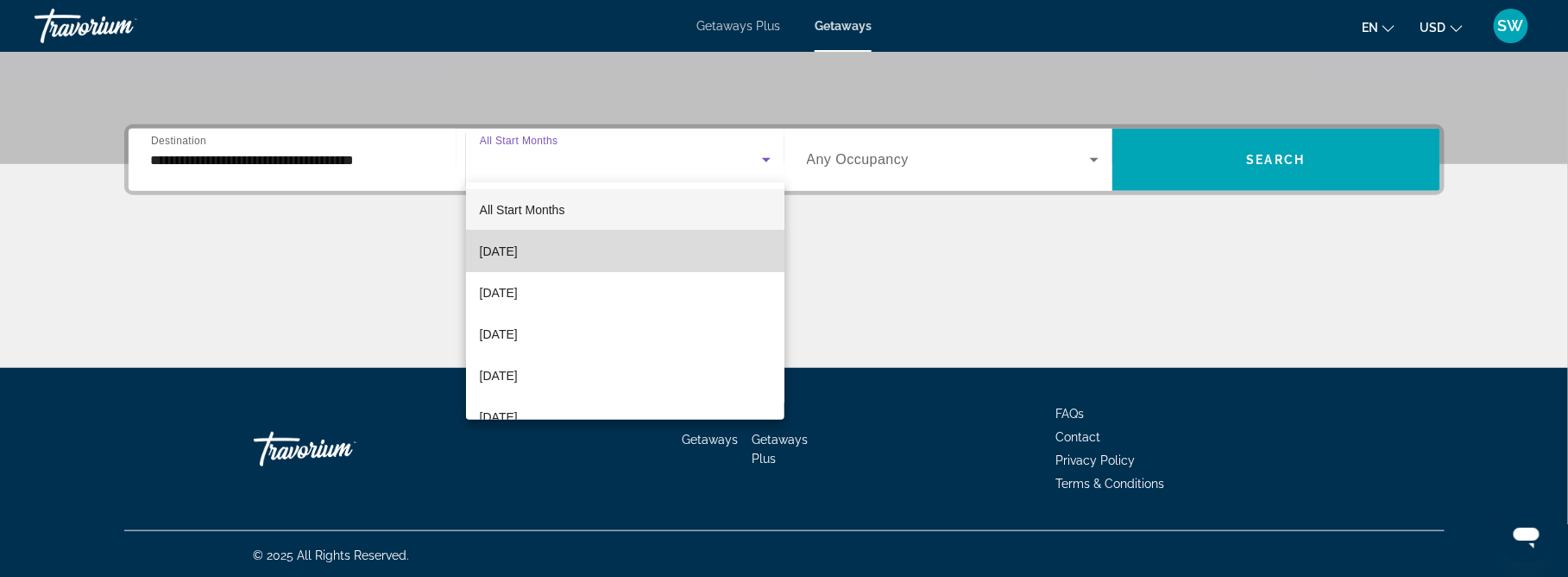
click at [658, 251] on mat-option "[DATE]" at bounding box center [625, 251] width 318 height 42
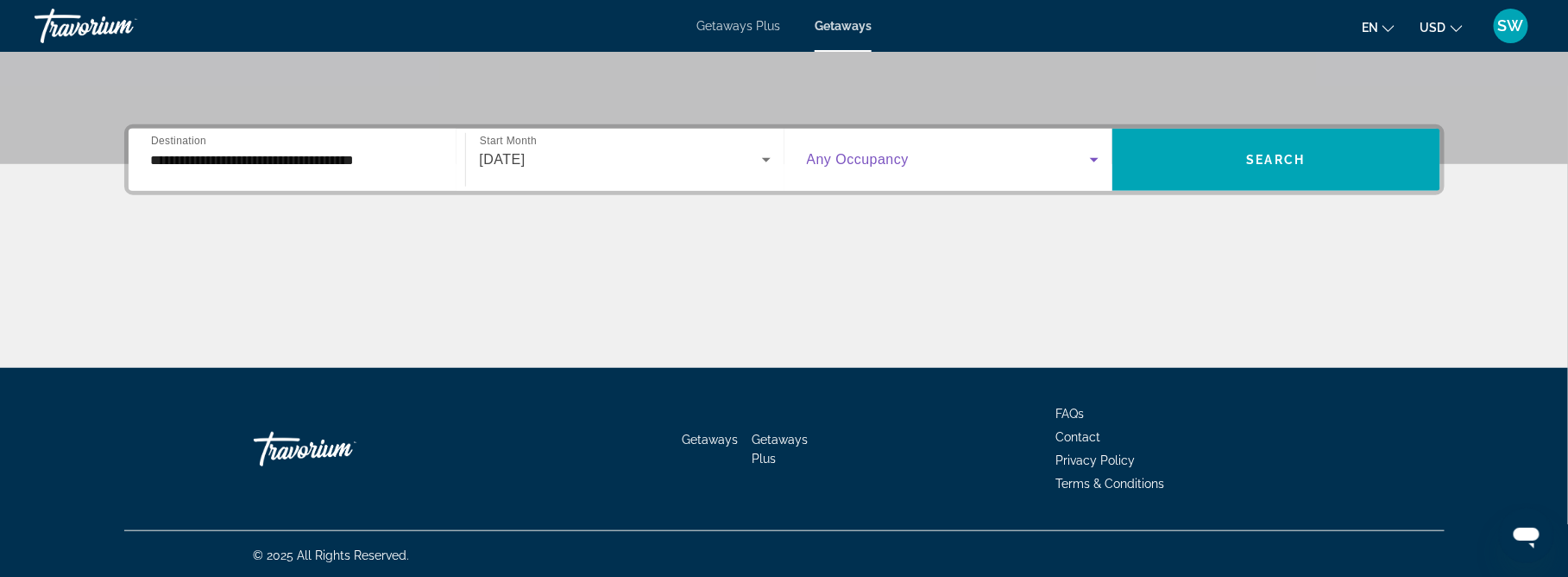
click at [1095, 158] on icon "Search widget" at bounding box center [1094, 160] width 9 height 4
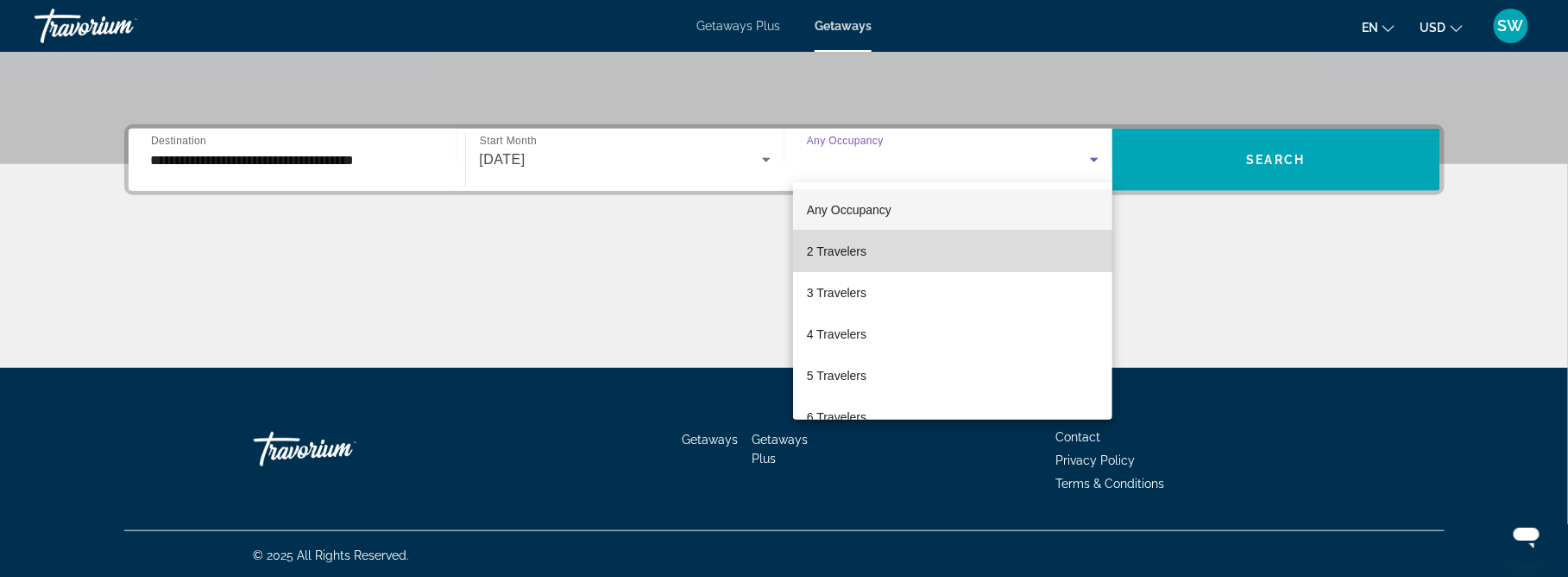
click at [1027, 258] on mat-option "2 Travelers" at bounding box center [953, 251] width 319 height 42
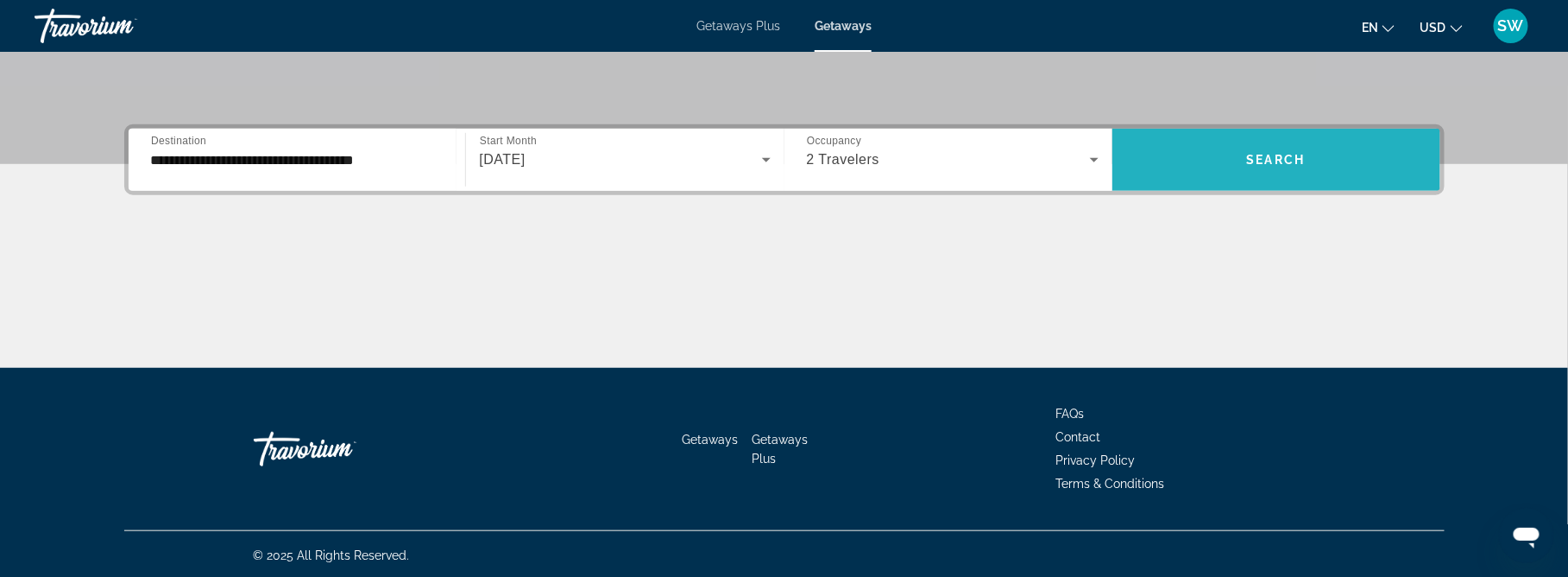
click at [1290, 154] on span "Search" at bounding box center [1277, 160] width 59 height 14
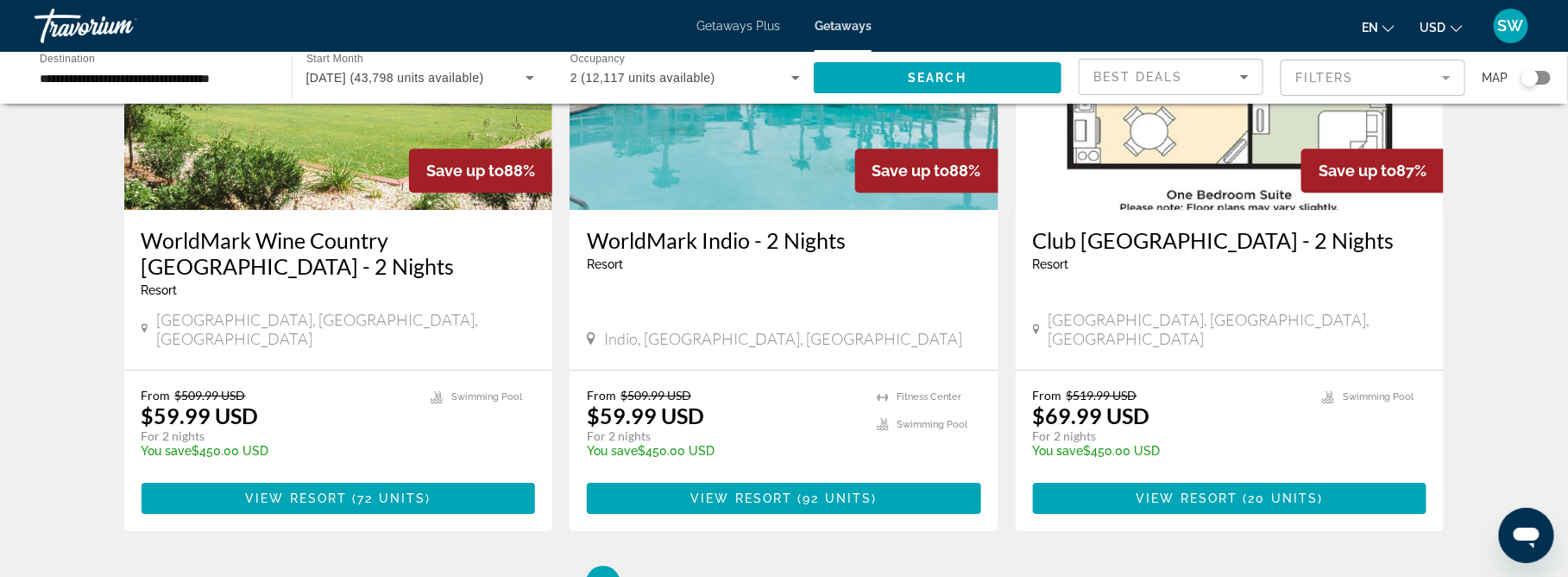
scroll to position [2134, 0]
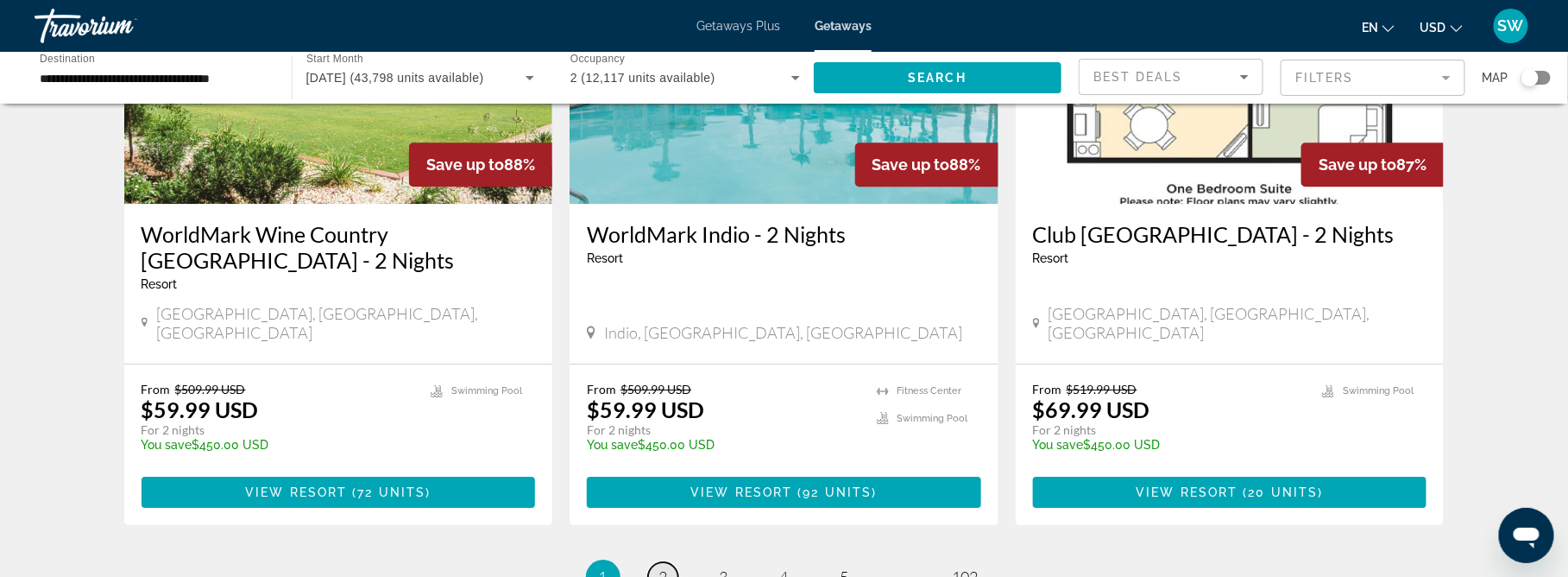
click at [658, 562] on link "page 2" at bounding box center [663, 577] width 30 height 30
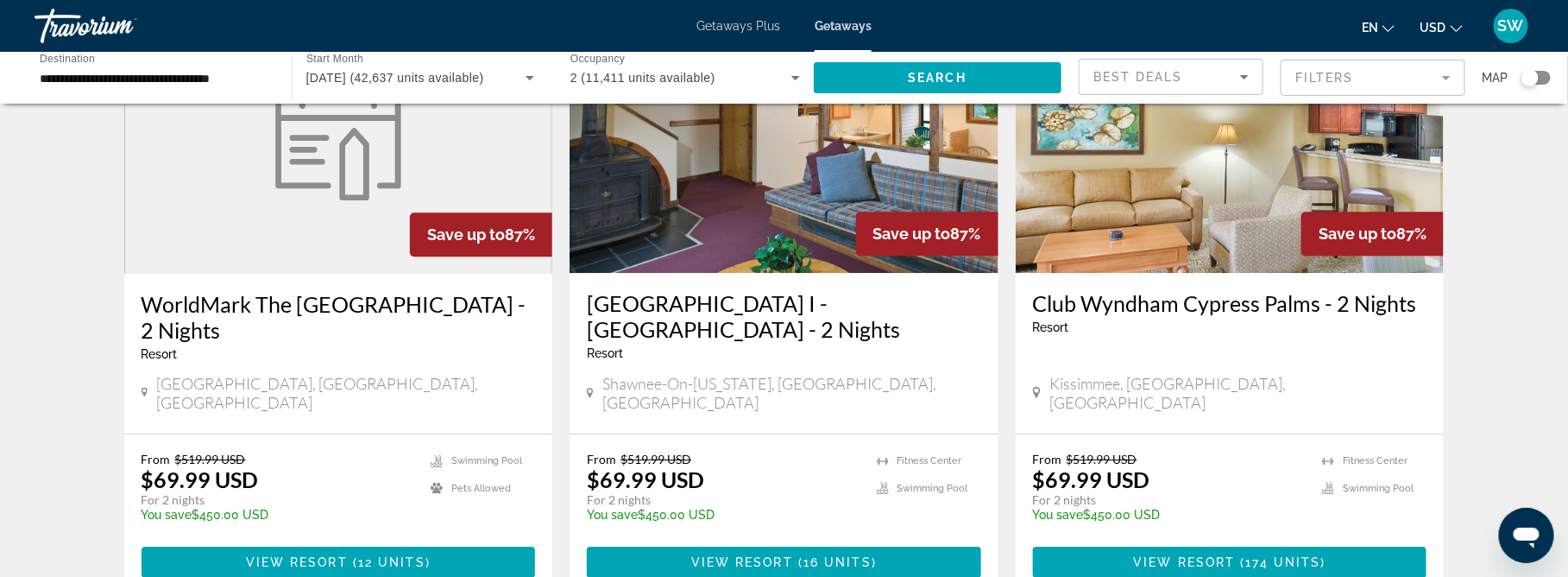
scroll to position [2134, 0]
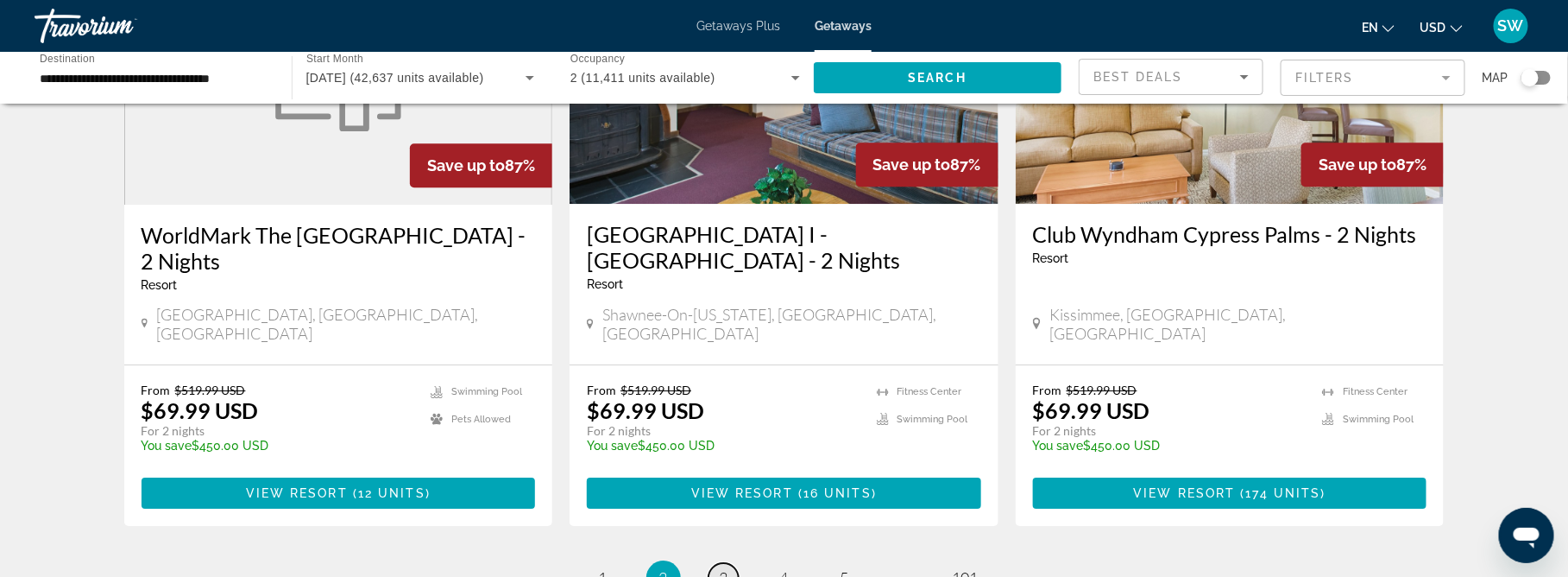
click at [720, 568] on span "3" at bounding box center [724, 578] width 9 height 19
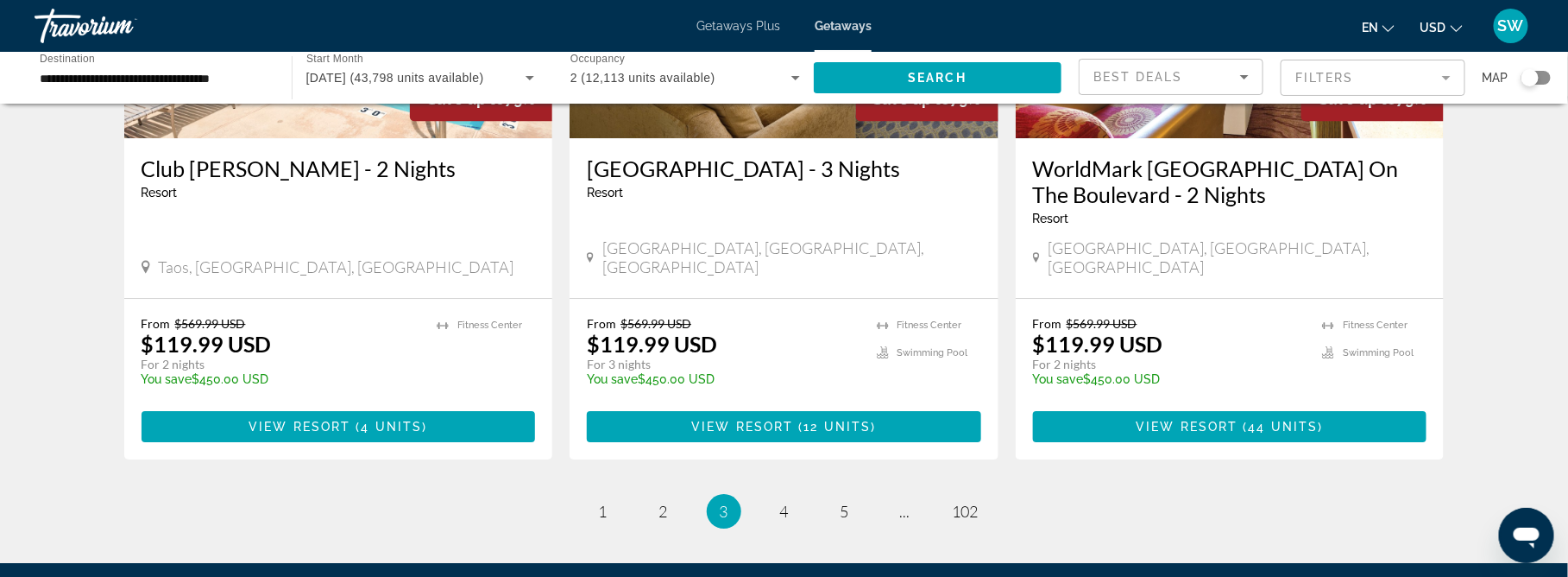
scroll to position [2202, 0]
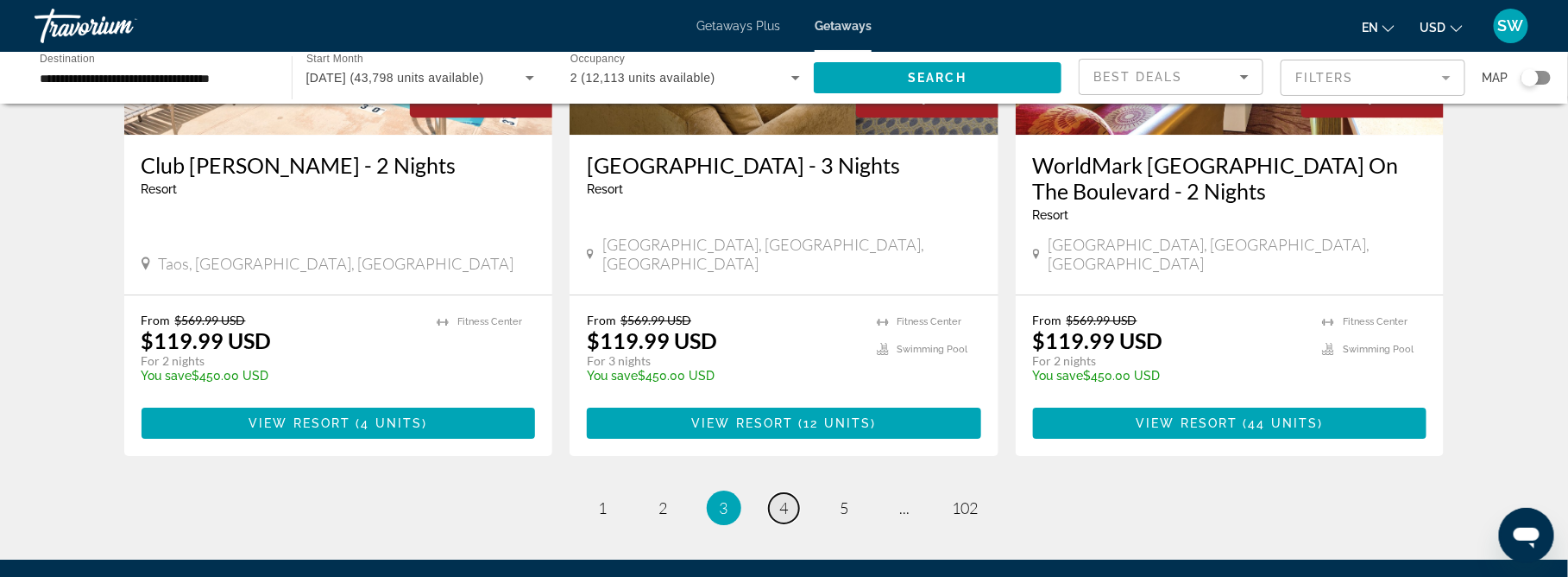
click at [789, 493] on link "page 4" at bounding box center [784, 507] width 30 height 30
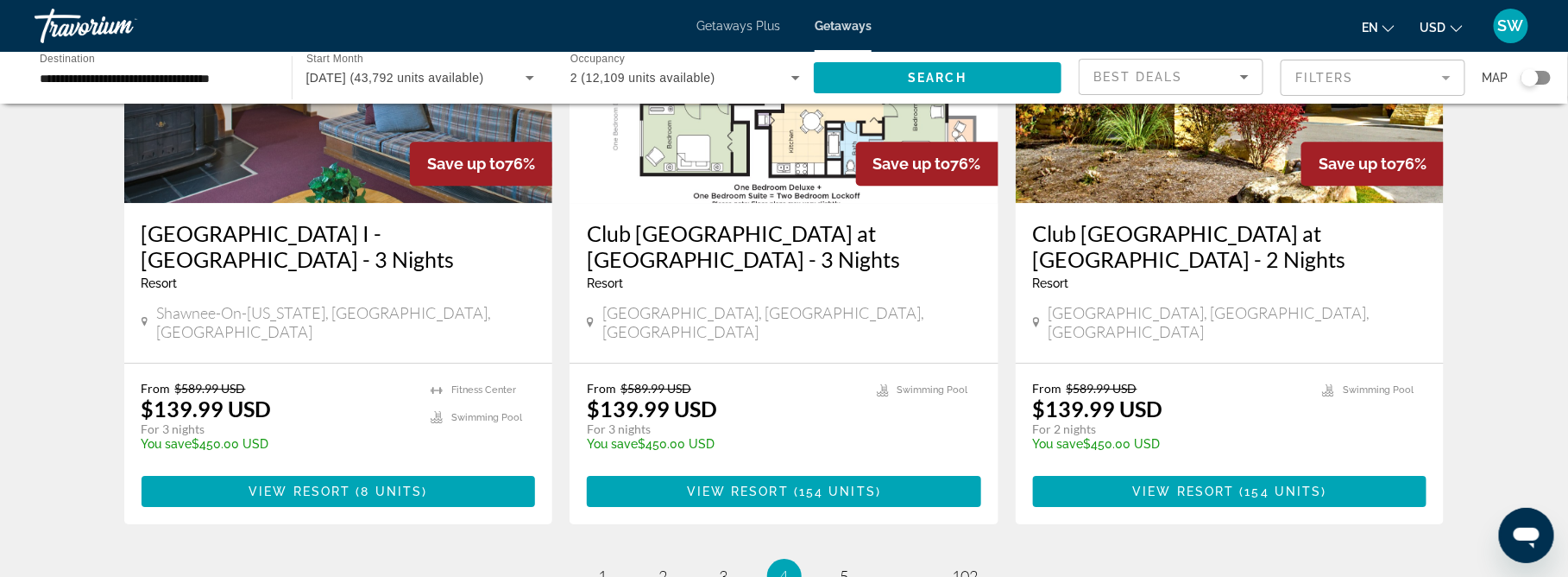
scroll to position [2202, 0]
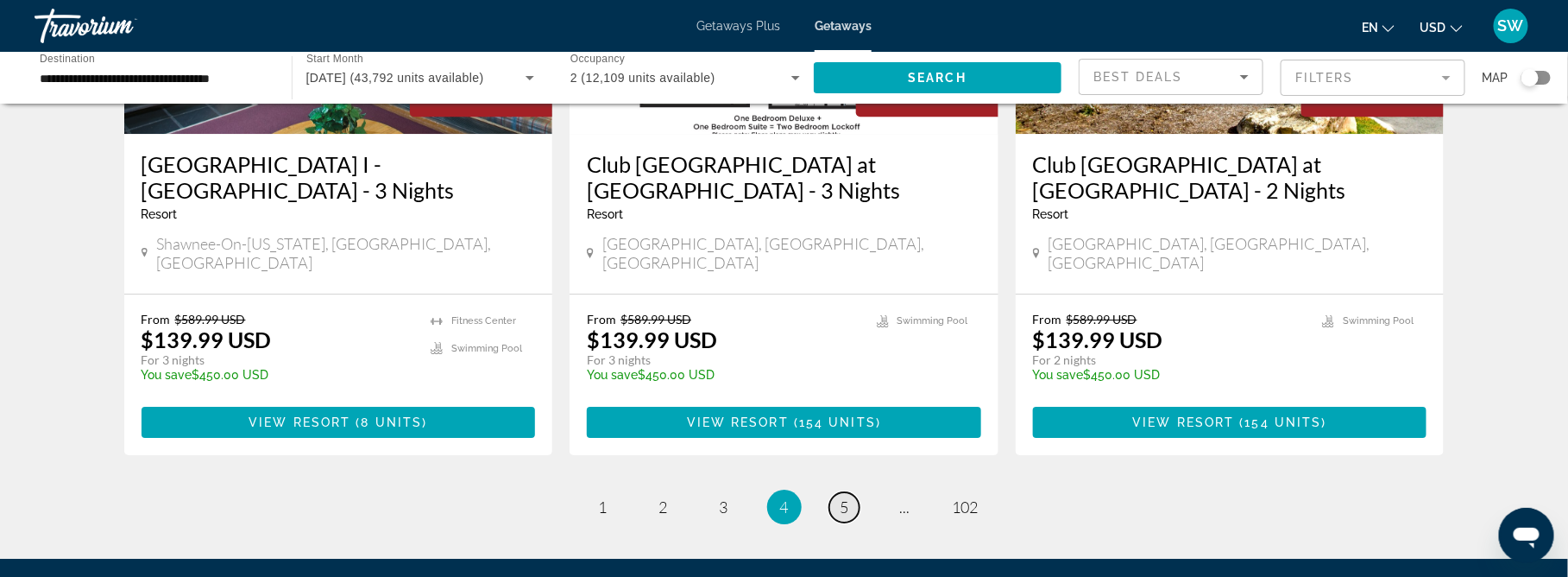
click at [855, 492] on link "page 5" at bounding box center [844, 506] width 30 height 30
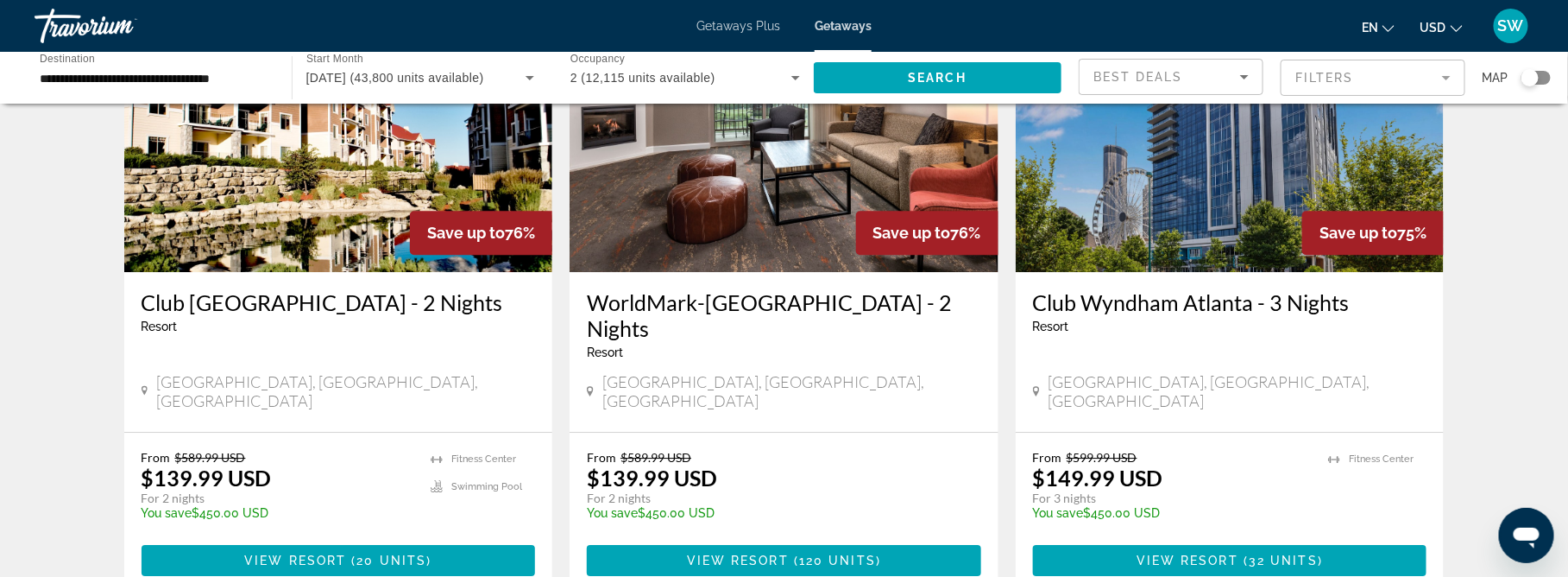
scroll to position [2134, 0]
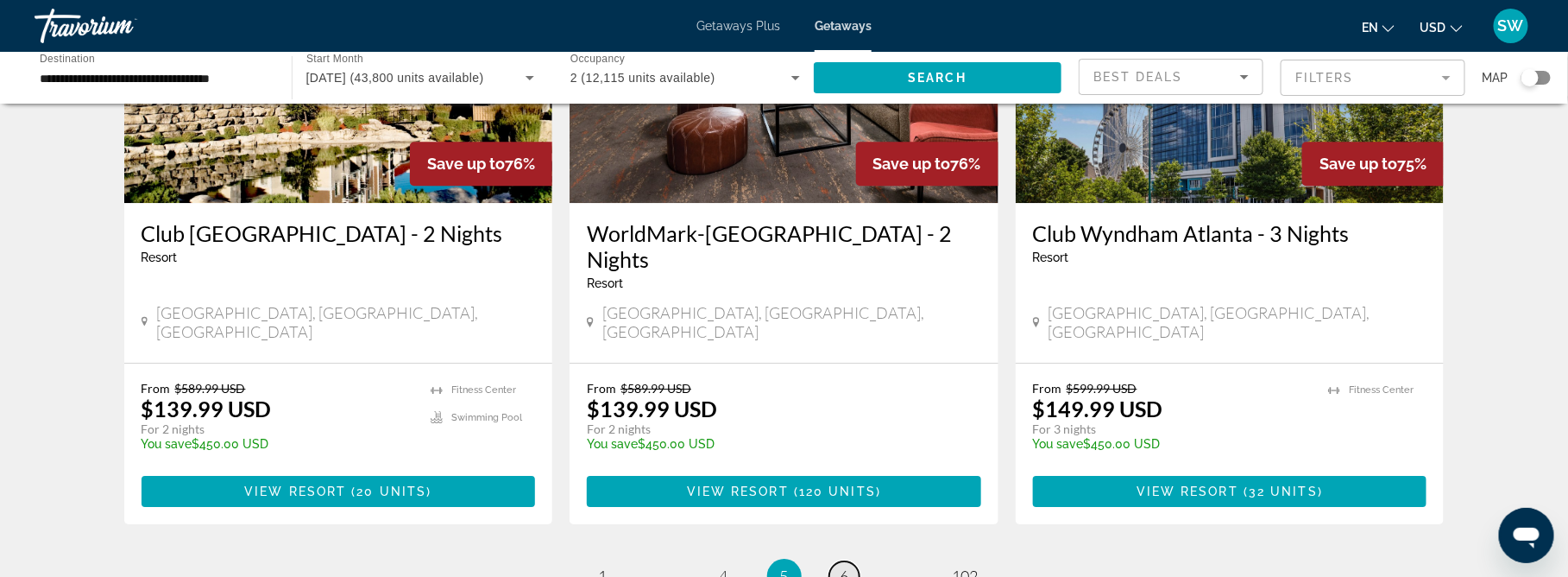
click at [844, 566] on span "6" at bounding box center [845, 576] width 9 height 19
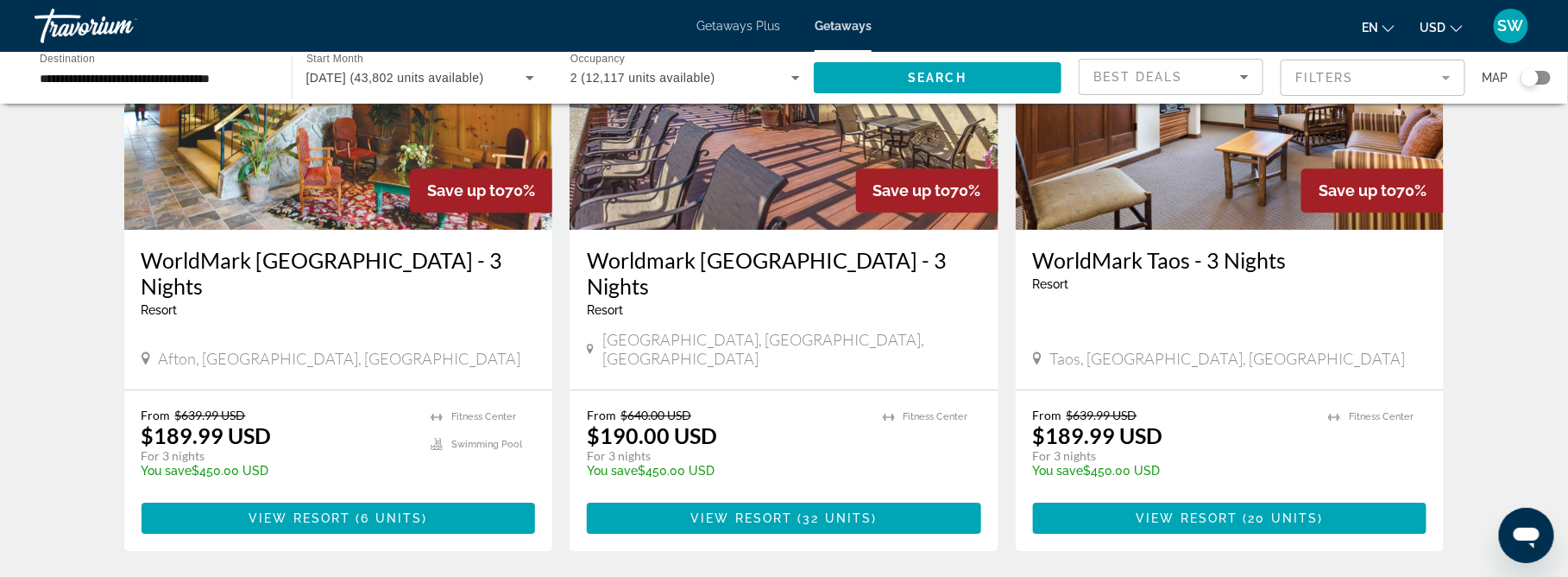
scroll to position [2202, 0]
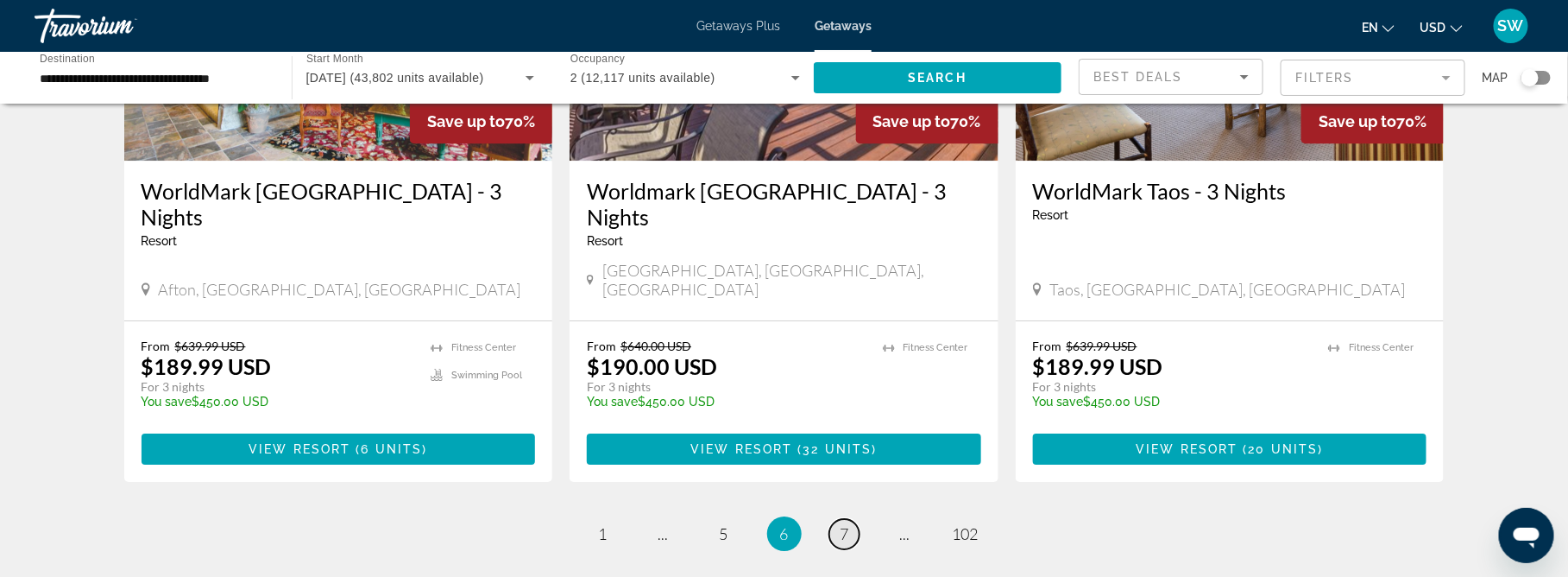
click at [847, 524] on span "7" at bounding box center [845, 533] width 9 height 19
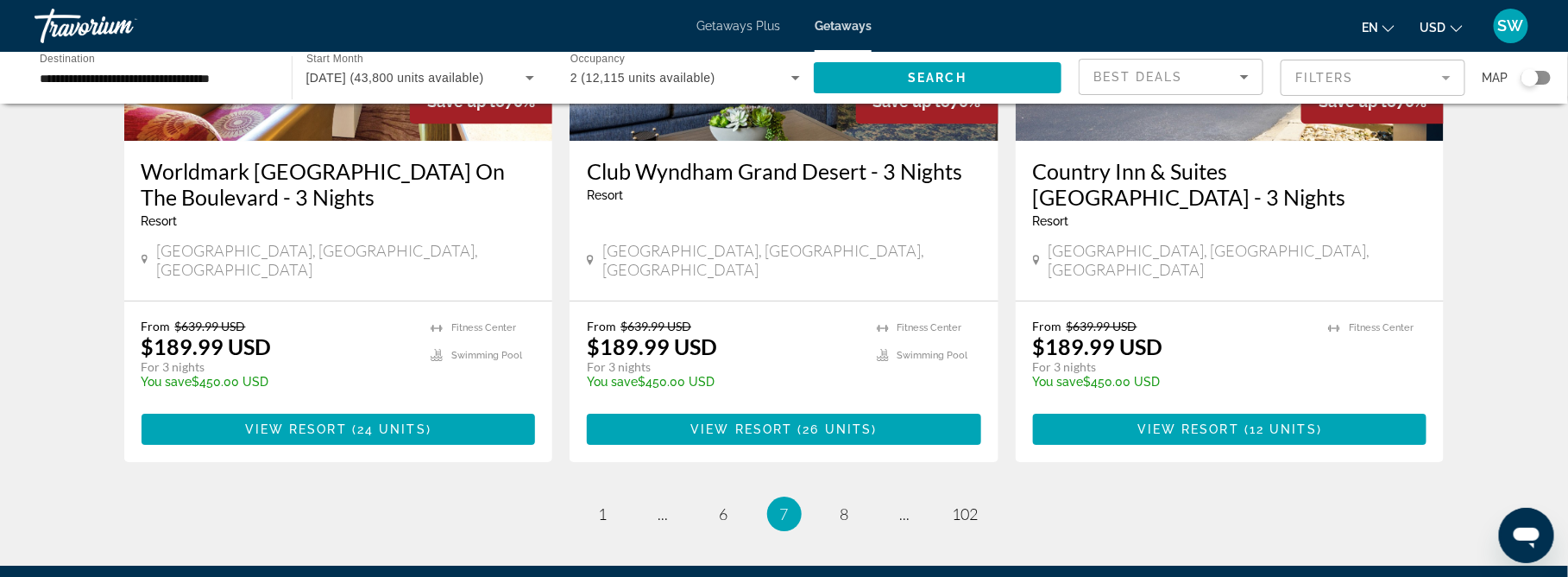
scroll to position [2202, 0]
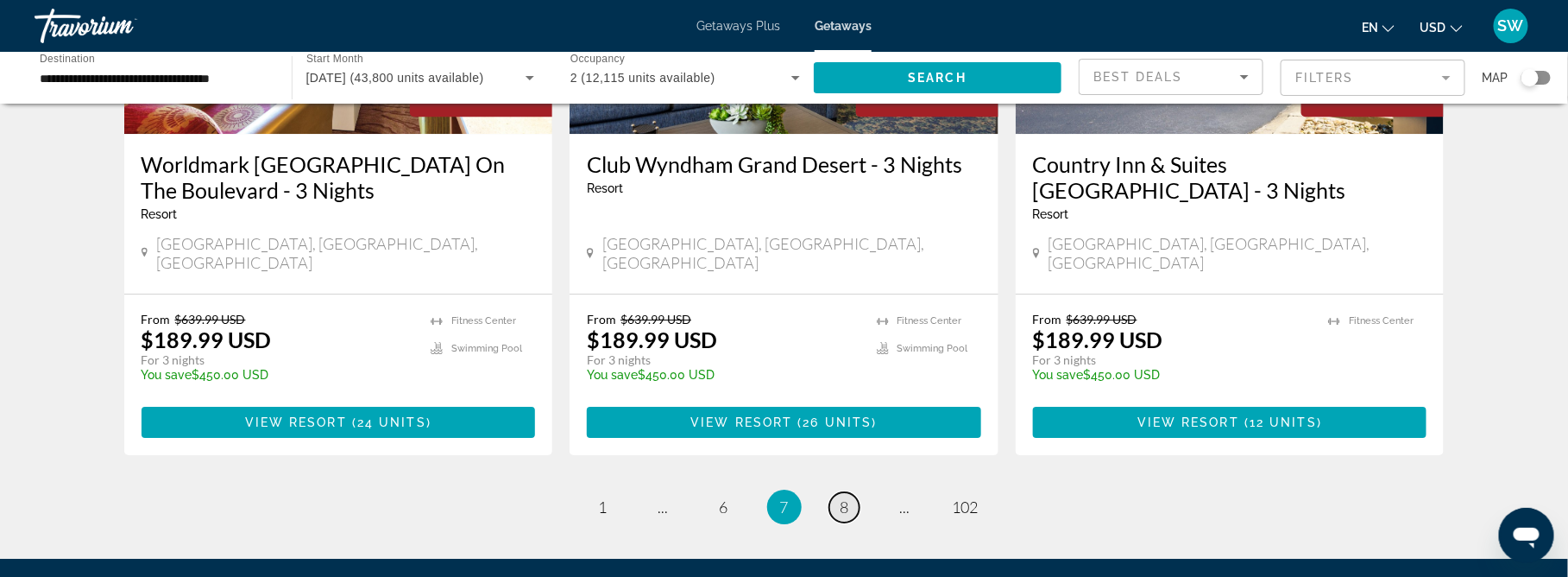
click at [848, 498] on span "8" at bounding box center [845, 507] width 9 height 19
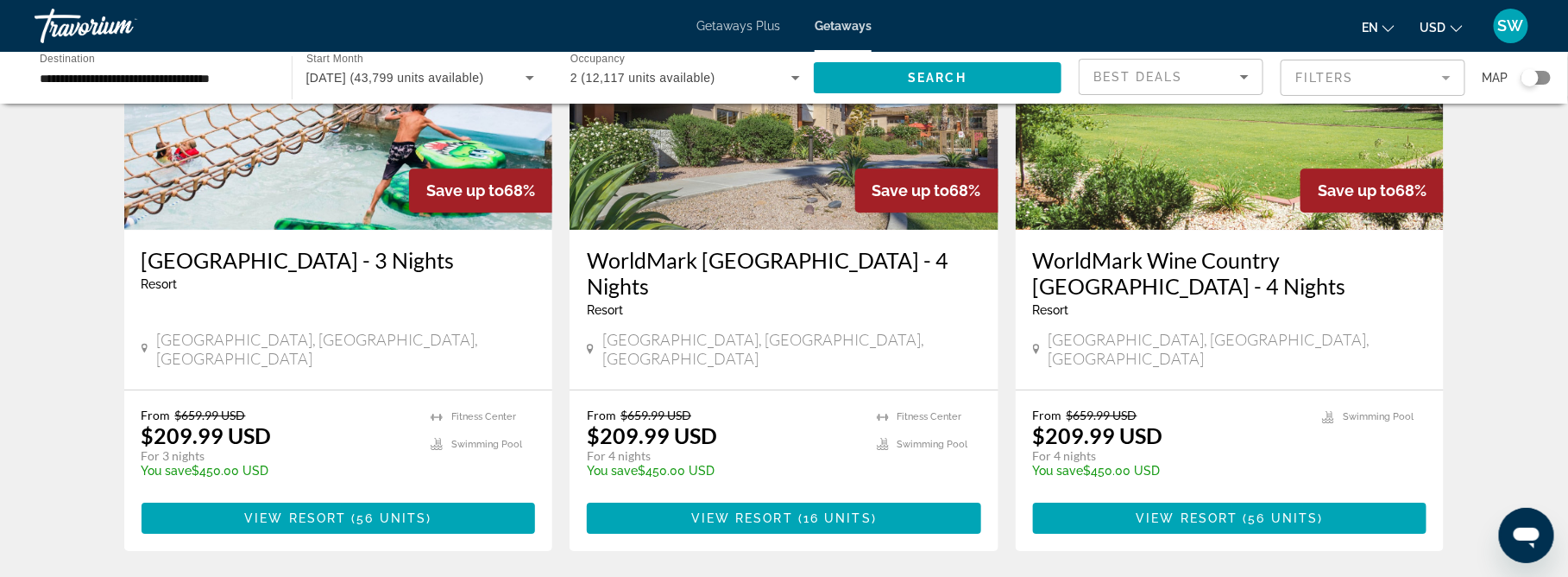
scroll to position [2202, 0]
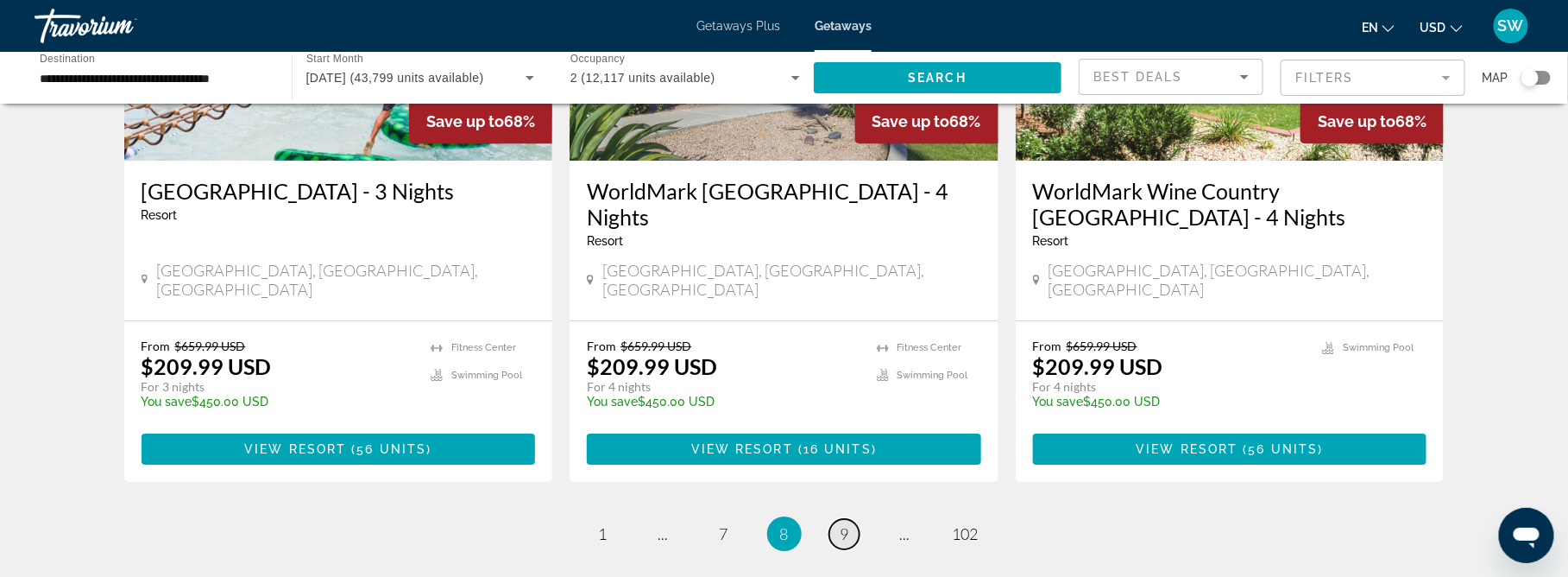
click at [837, 519] on link "page 9" at bounding box center [844, 533] width 30 height 30
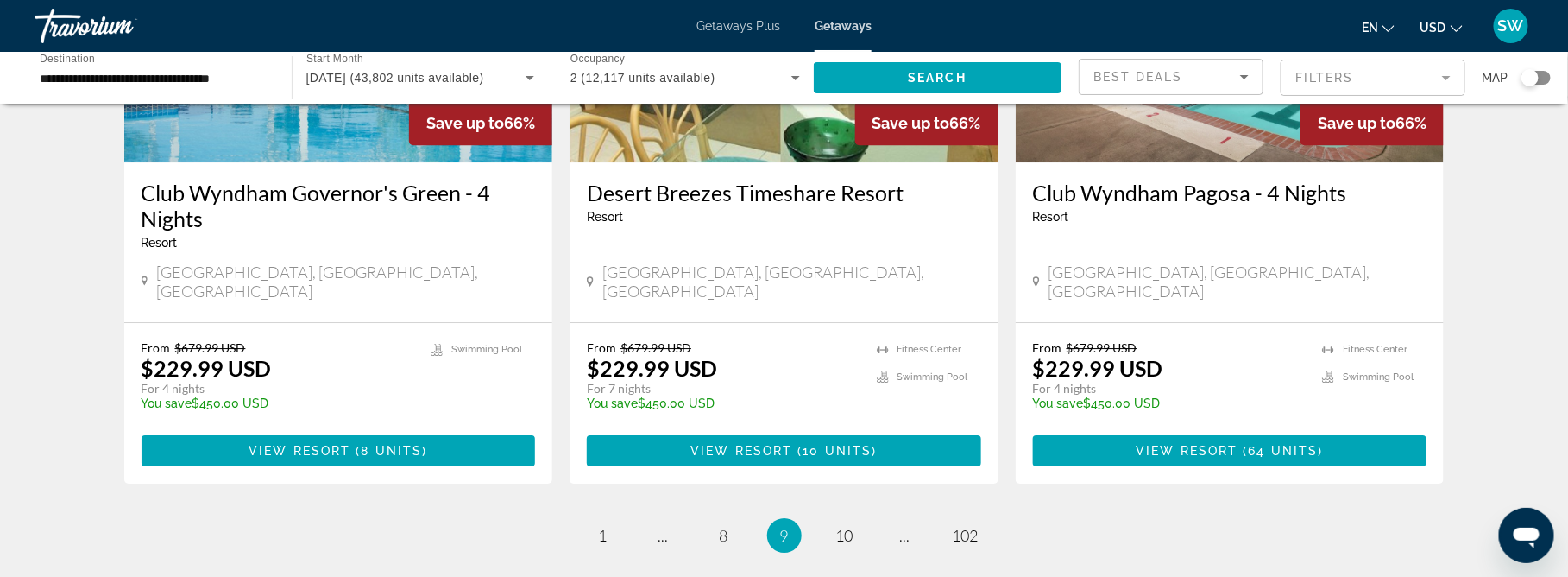
scroll to position [2202, 0]
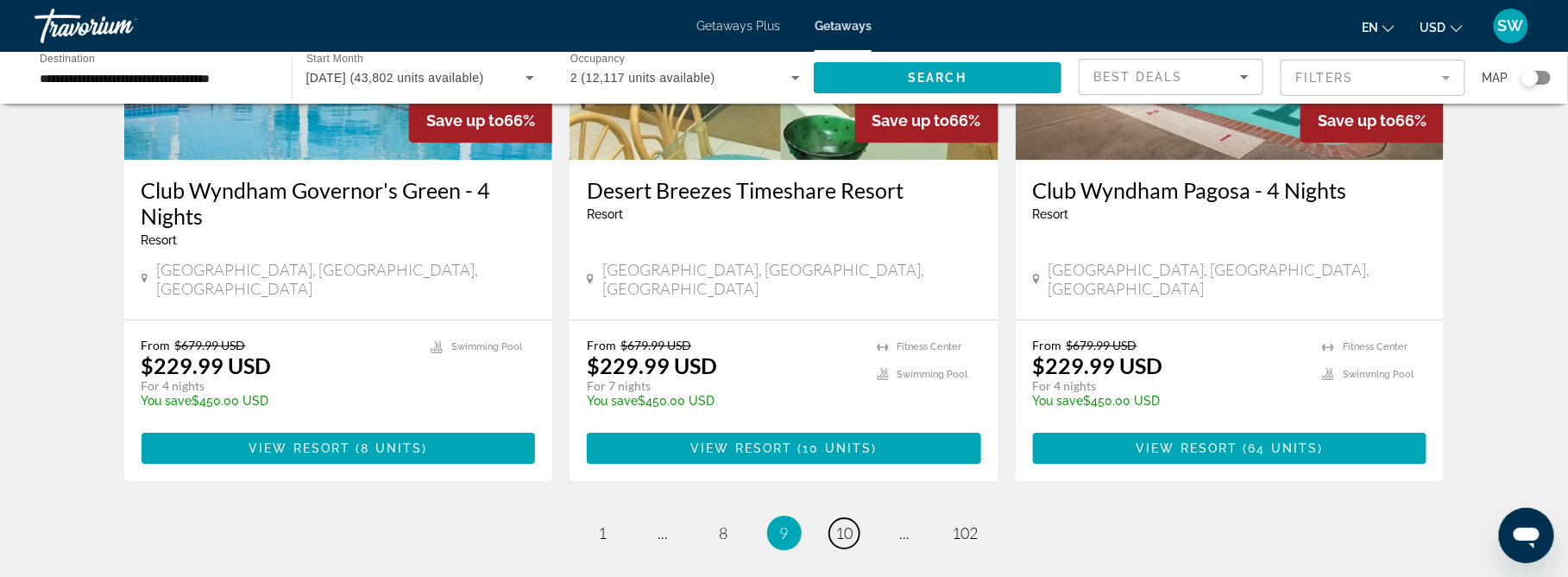
click at [837, 523] on span "10" at bounding box center [845, 532] width 17 height 19
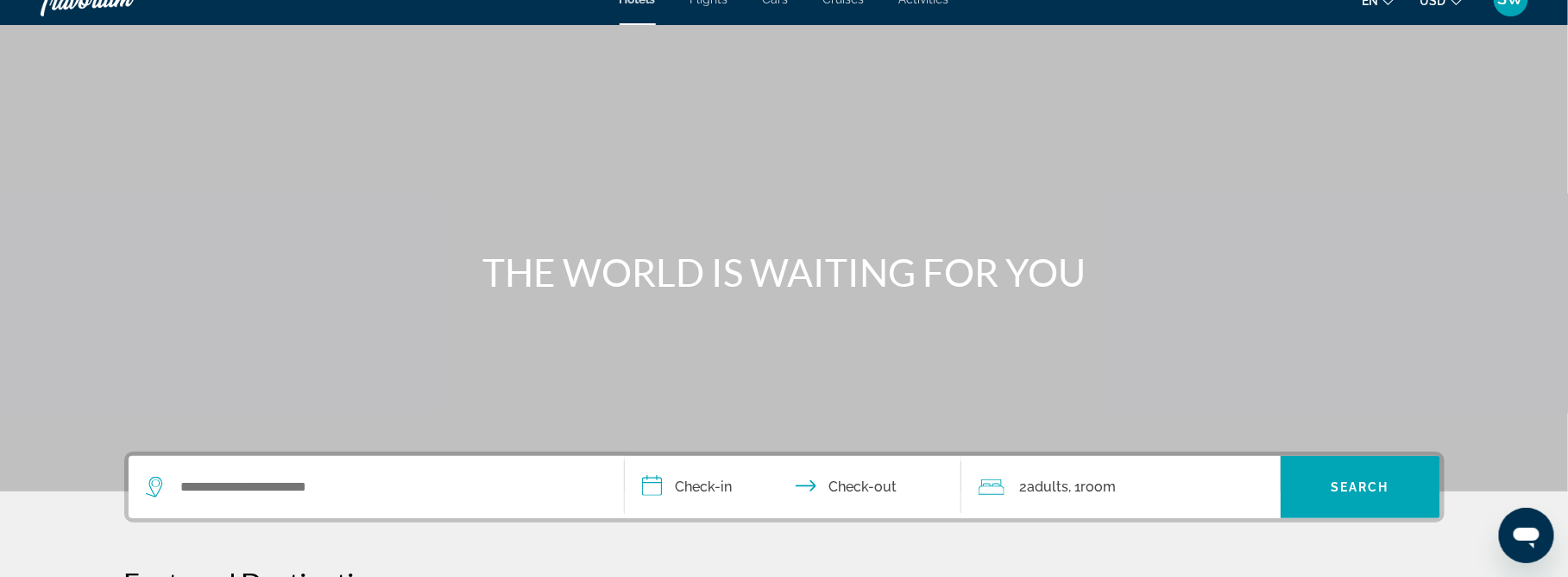
scroll to position [15, 0]
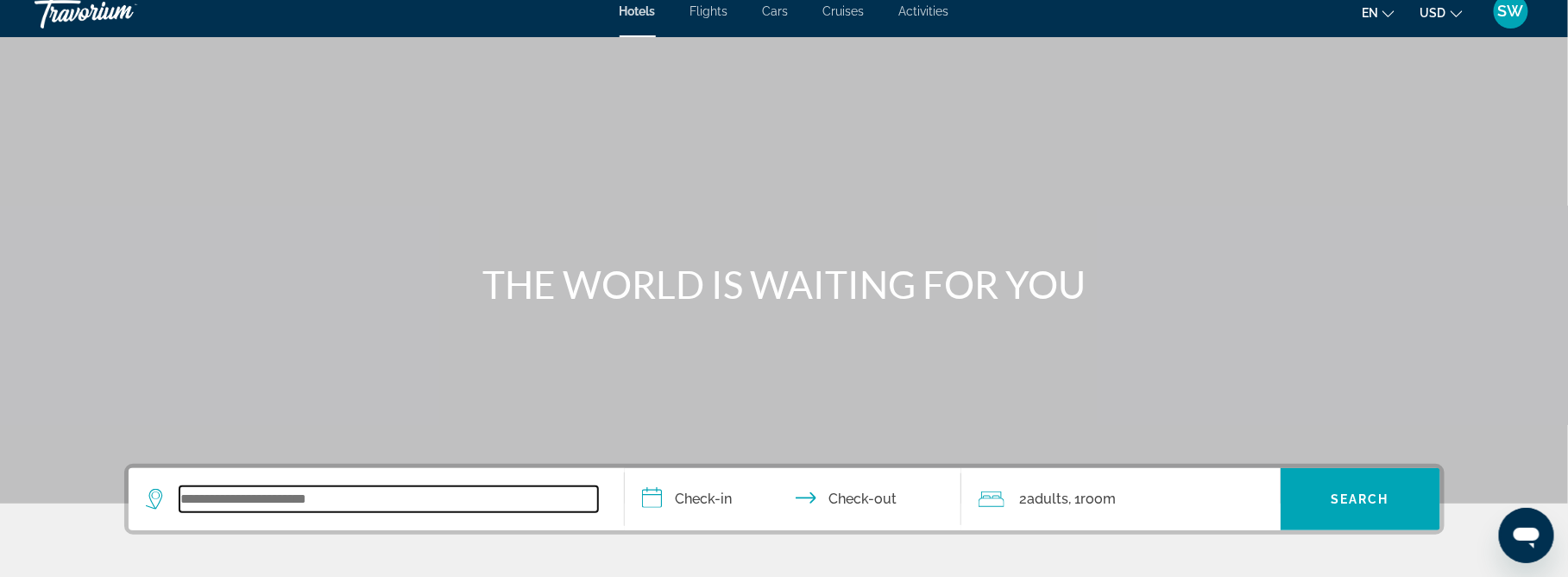
click at [255, 500] on input "Search widget" at bounding box center [389, 499] width 419 height 26
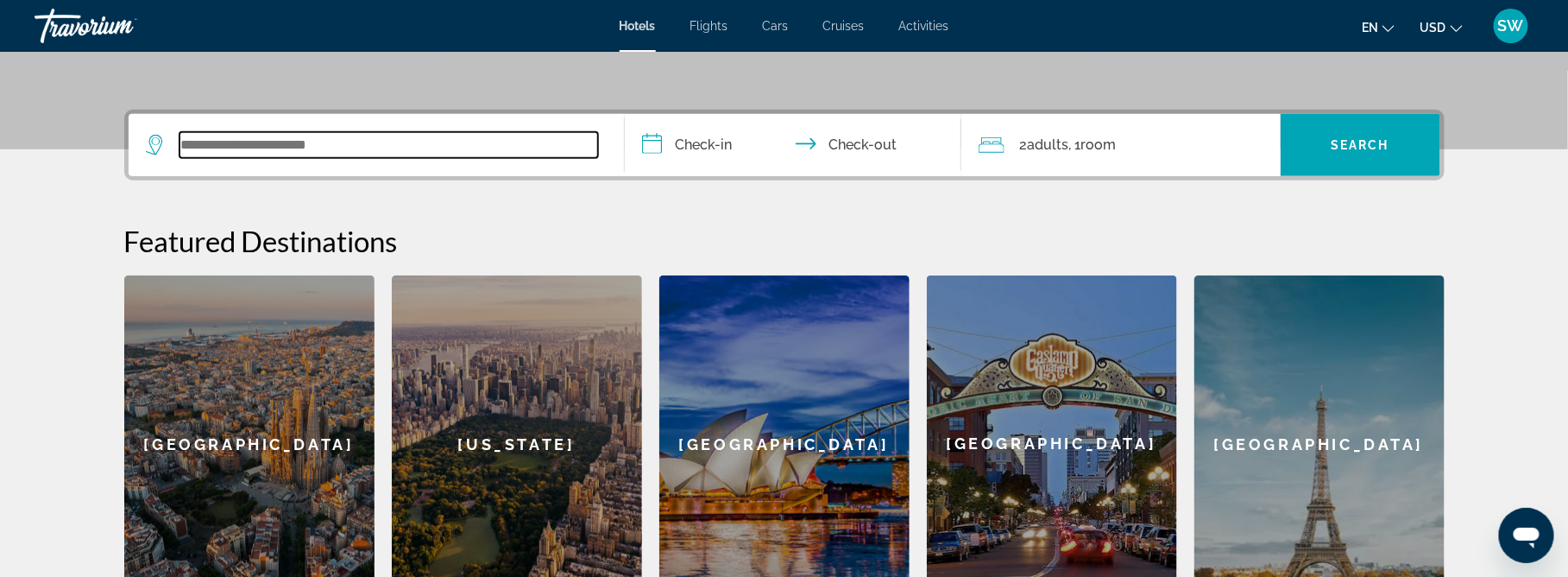
scroll to position [420, 0]
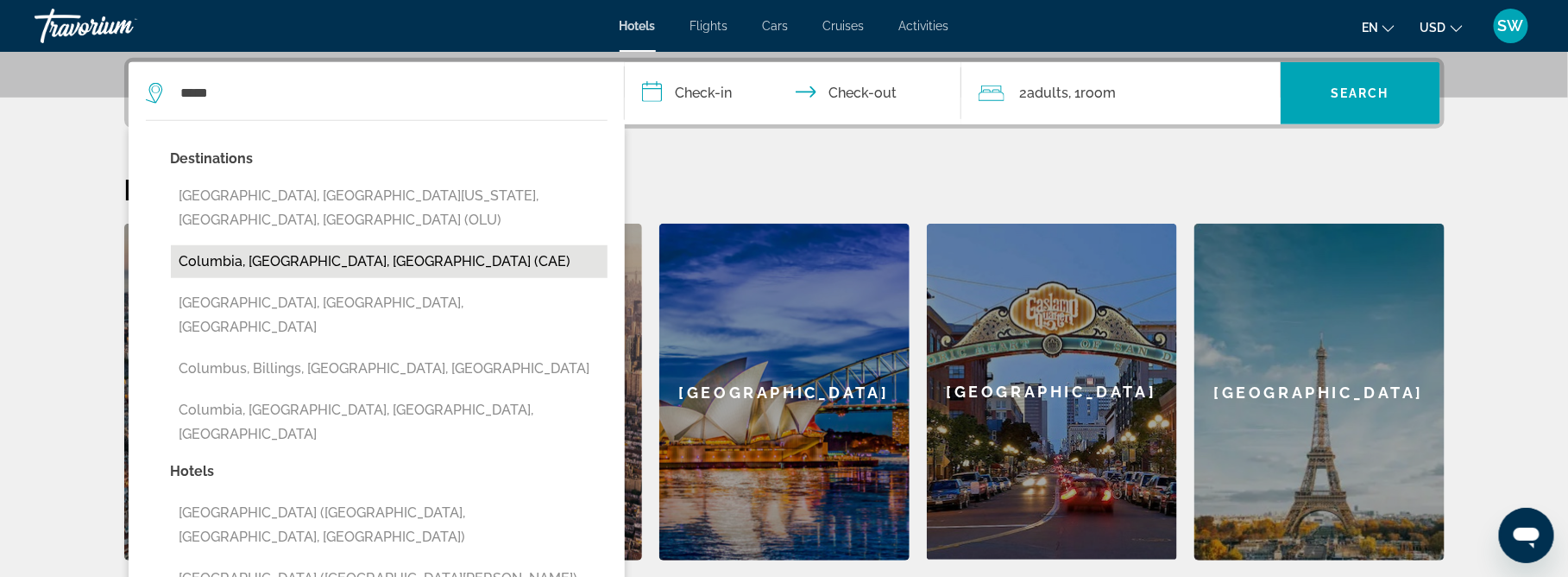
click at [353, 245] on button "Columbia, SC, United States (CAE)" at bounding box center [389, 261] width 437 height 33
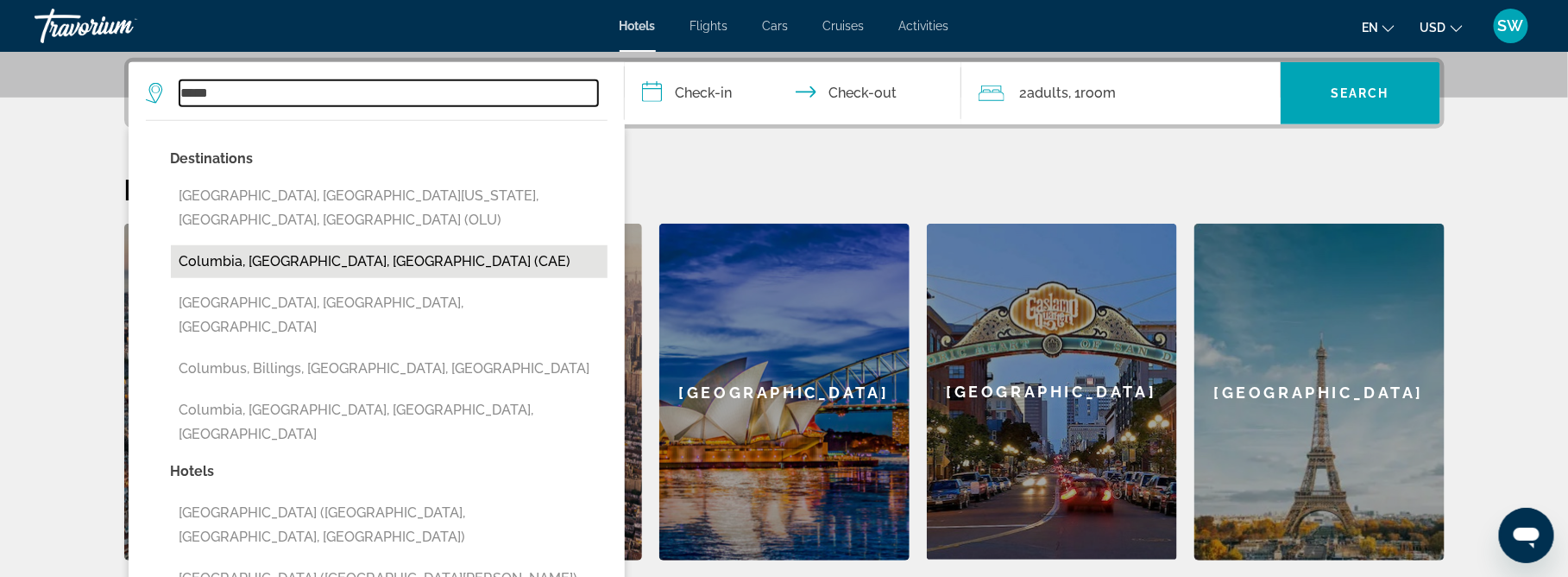
type input "**********"
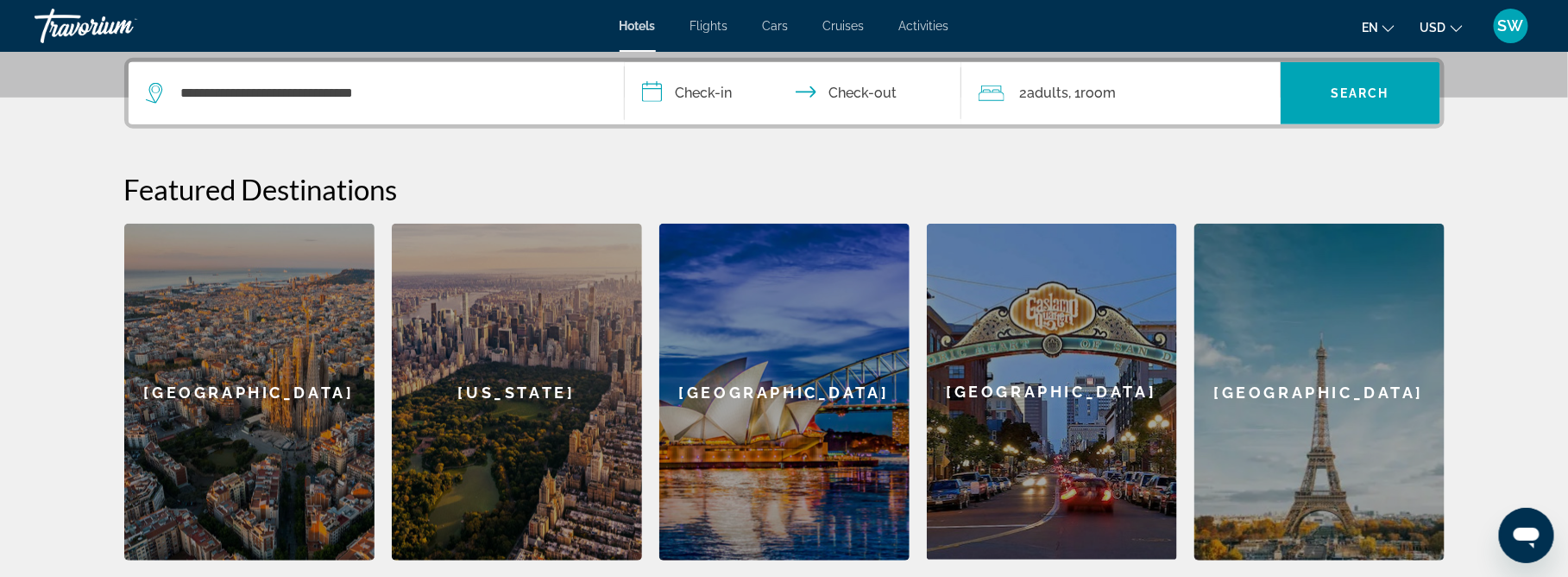
click at [711, 100] on input "**********" at bounding box center [797, 96] width 344 height 68
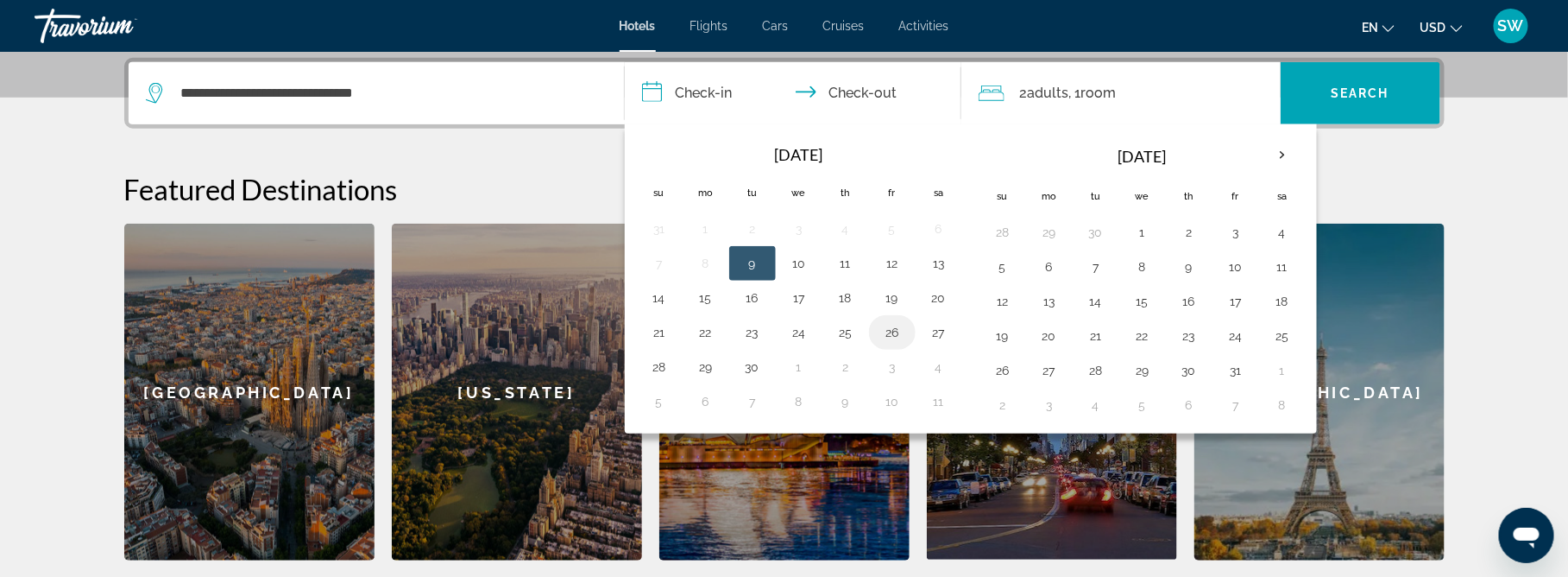
click at [889, 338] on button "26" at bounding box center [892, 332] width 28 height 24
click at [658, 368] on button "28" at bounding box center [659, 367] width 28 height 24
type input "**********"
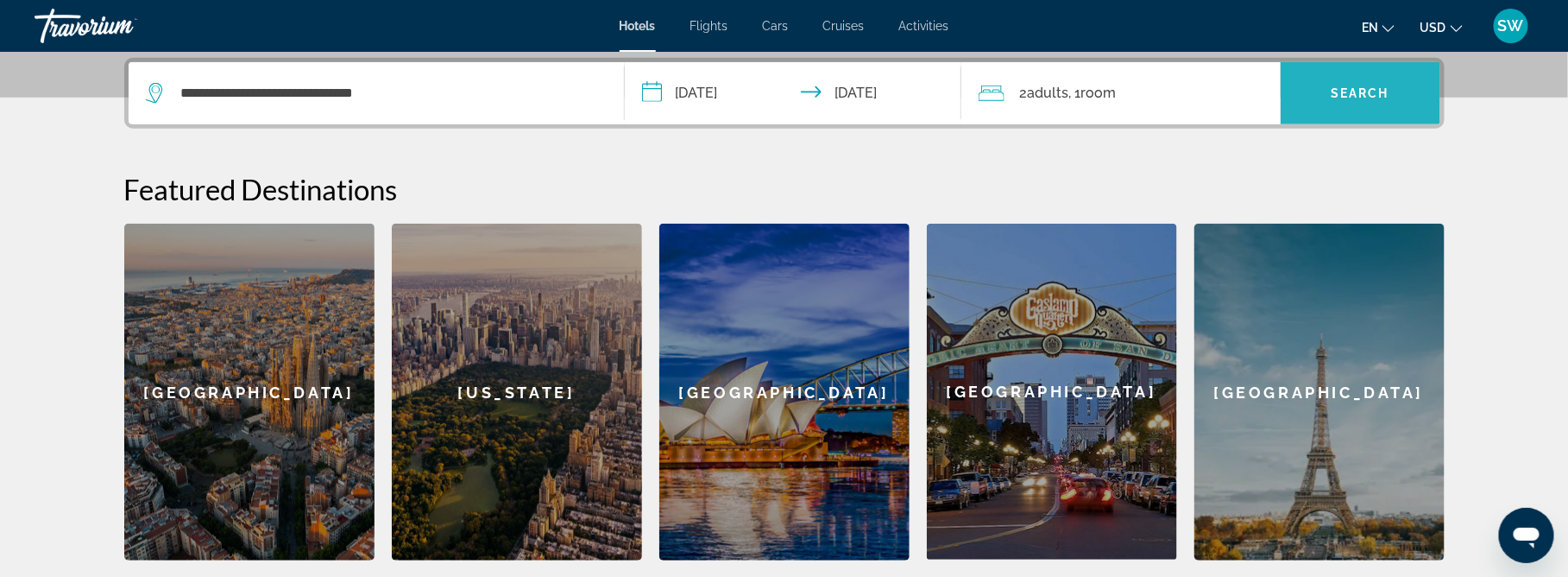
click at [1345, 88] on span "Search" at bounding box center [1360, 93] width 59 height 14
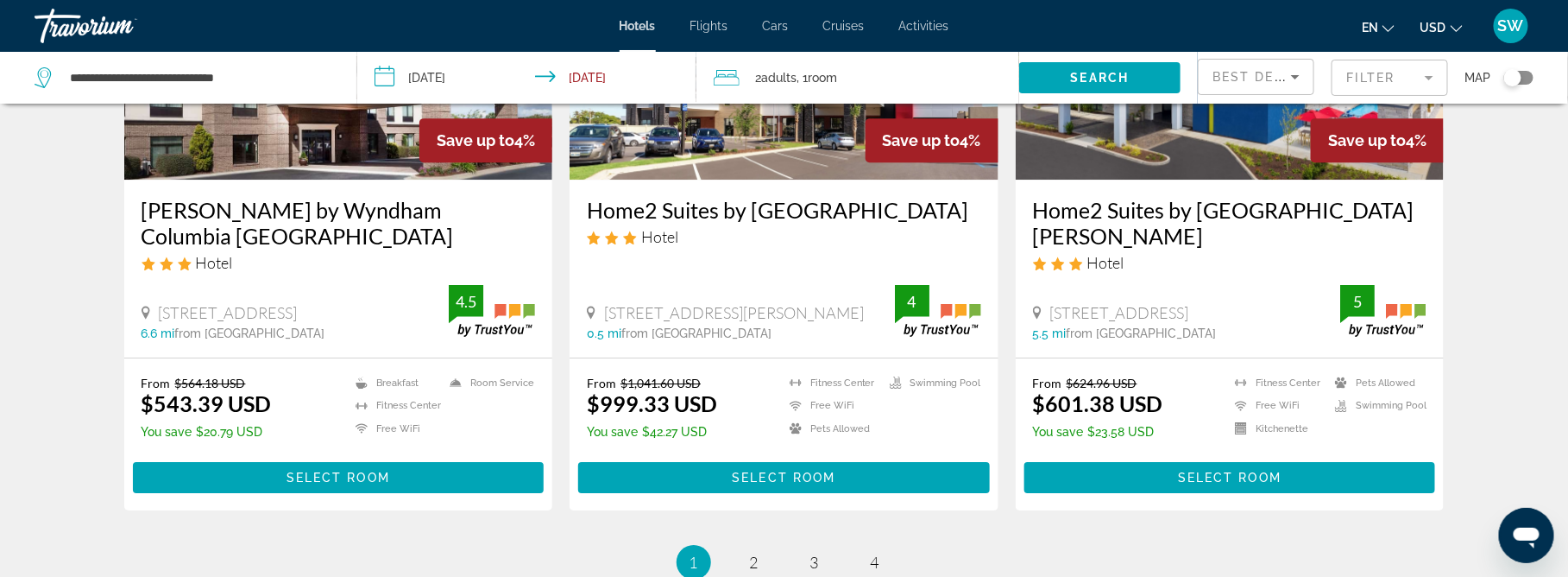
scroll to position [2236, 0]
click at [745, 546] on link "page 2" at bounding box center [753, 561] width 30 height 30
